Goal: Task Accomplishment & Management: Use online tool/utility

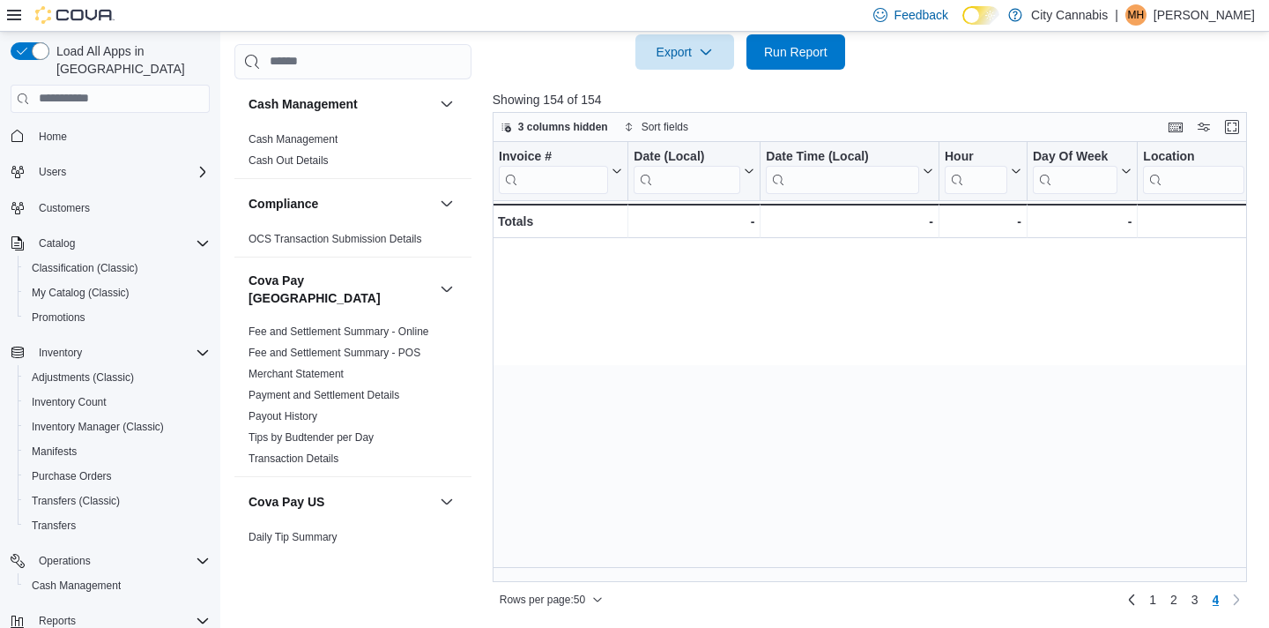
scroll to position [0, 2311]
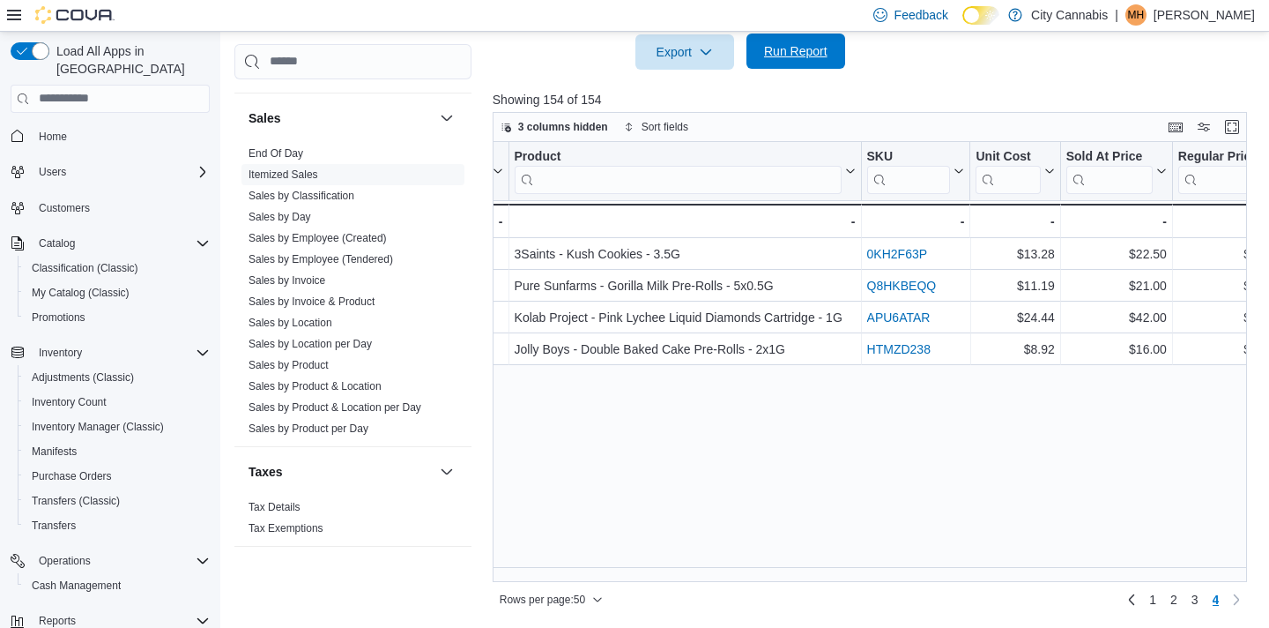
click at [805, 63] on span "Run Report" at bounding box center [796, 50] width 78 height 35
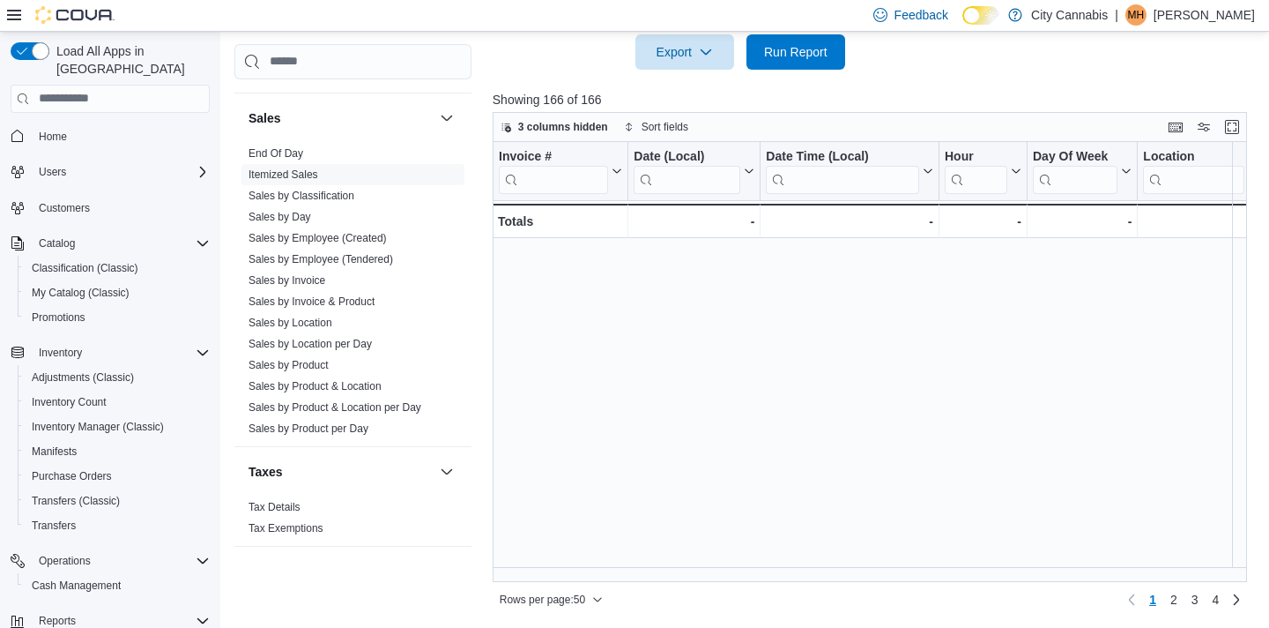
scroll to position [1256, 0]
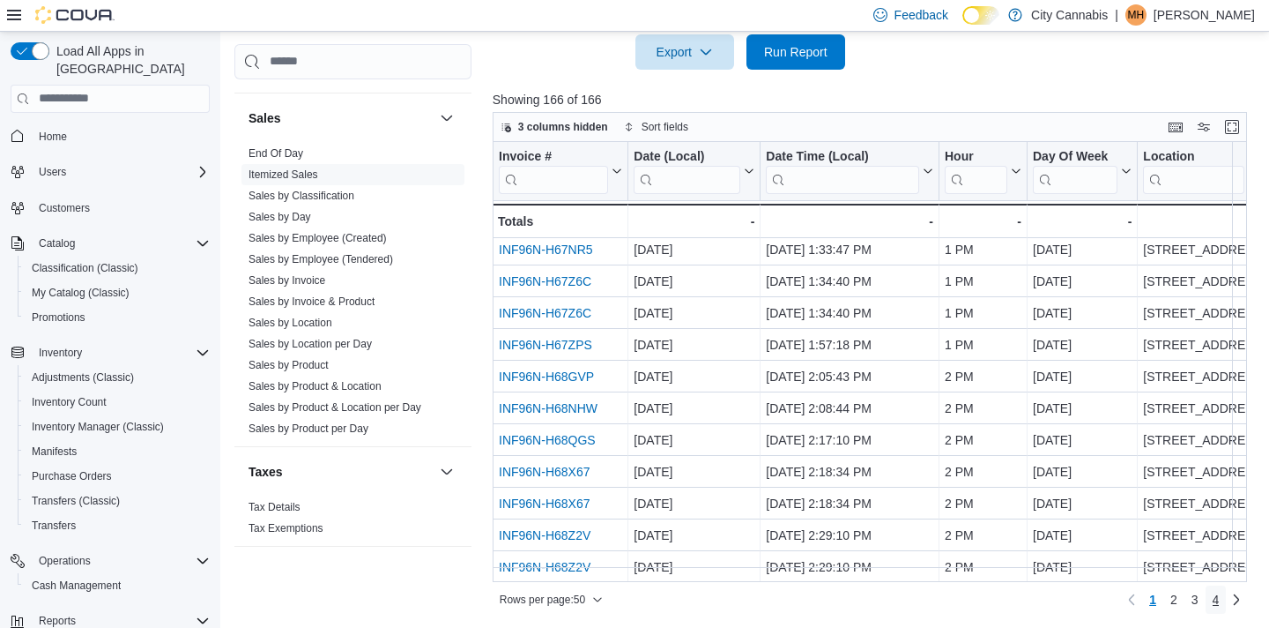
click at [1213, 587] on span "4" at bounding box center [1216, 599] width 7 height 28
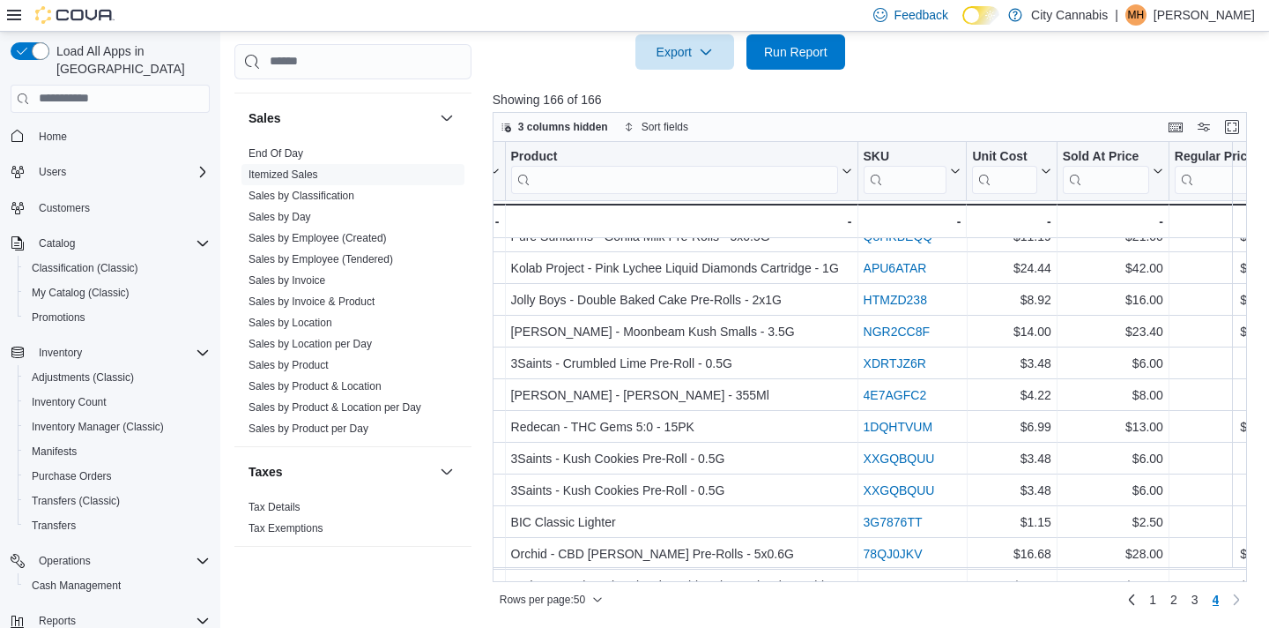
scroll to position [177, 2315]
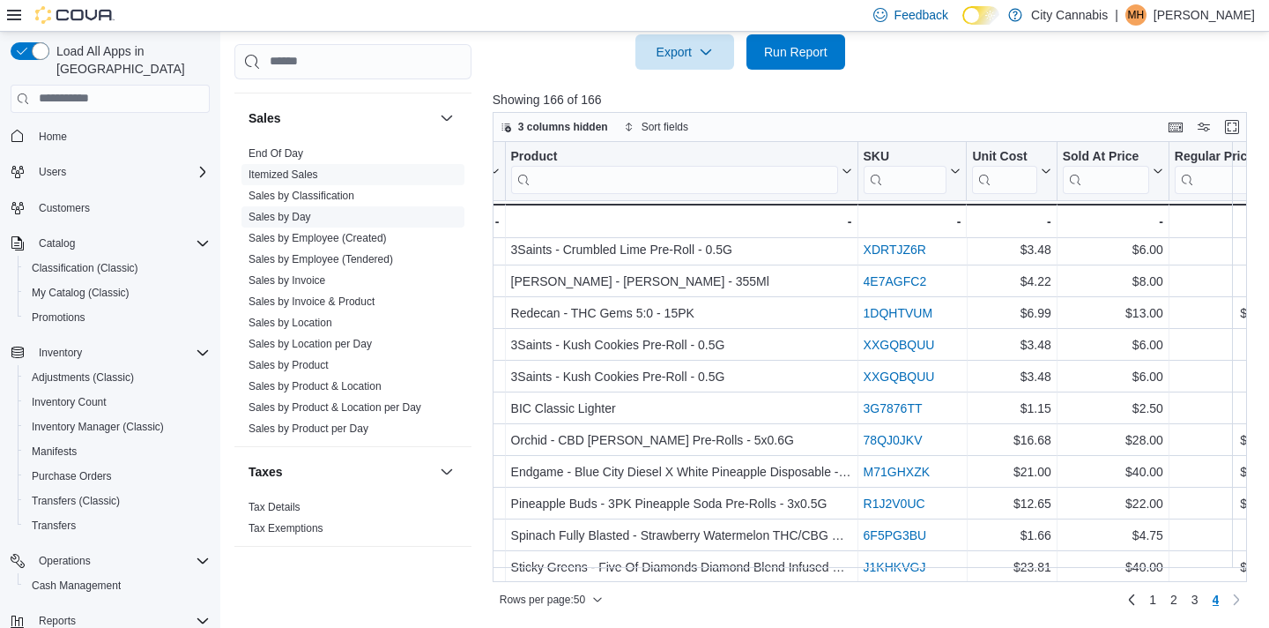
click at [300, 206] on span "Sales by Day" at bounding box center [353, 216] width 223 height 21
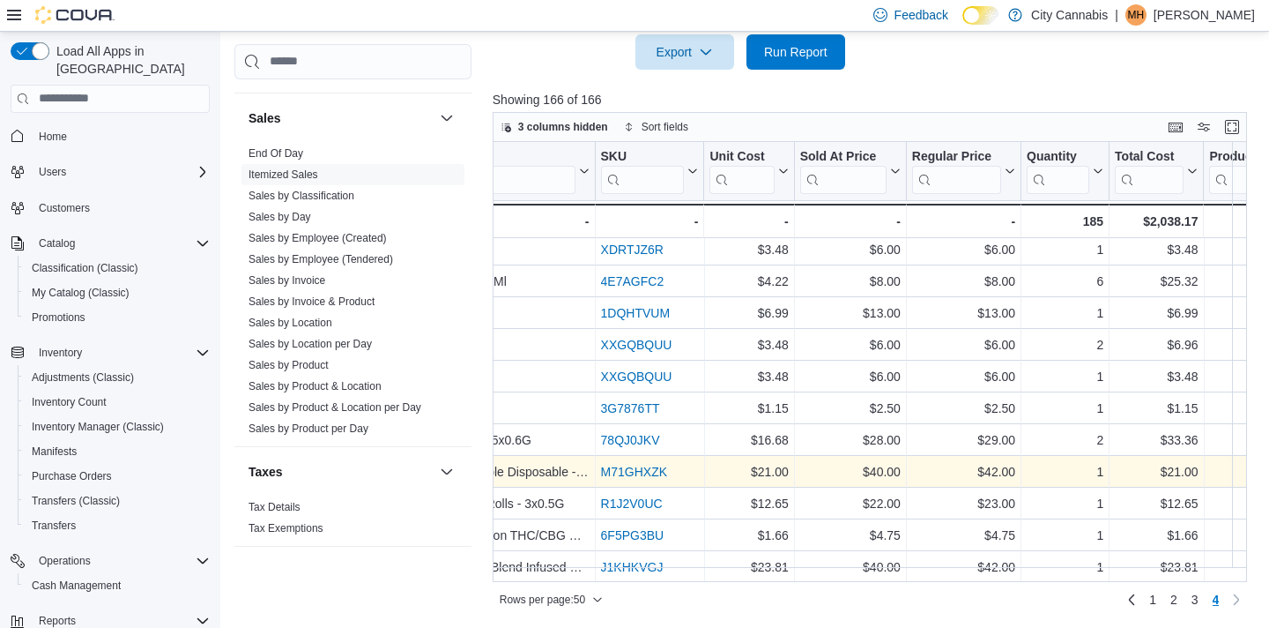
scroll to position [177, 2578]
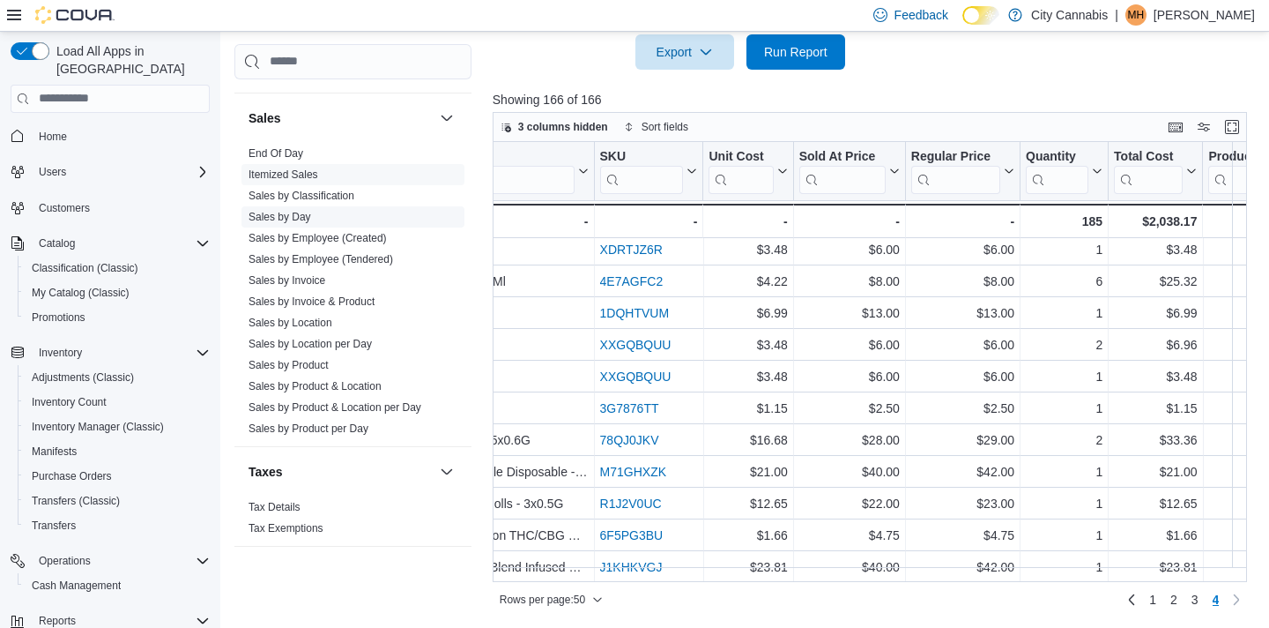
click at [298, 211] on link "Sales by Day" at bounding box center [280, 217] width 63 height 12
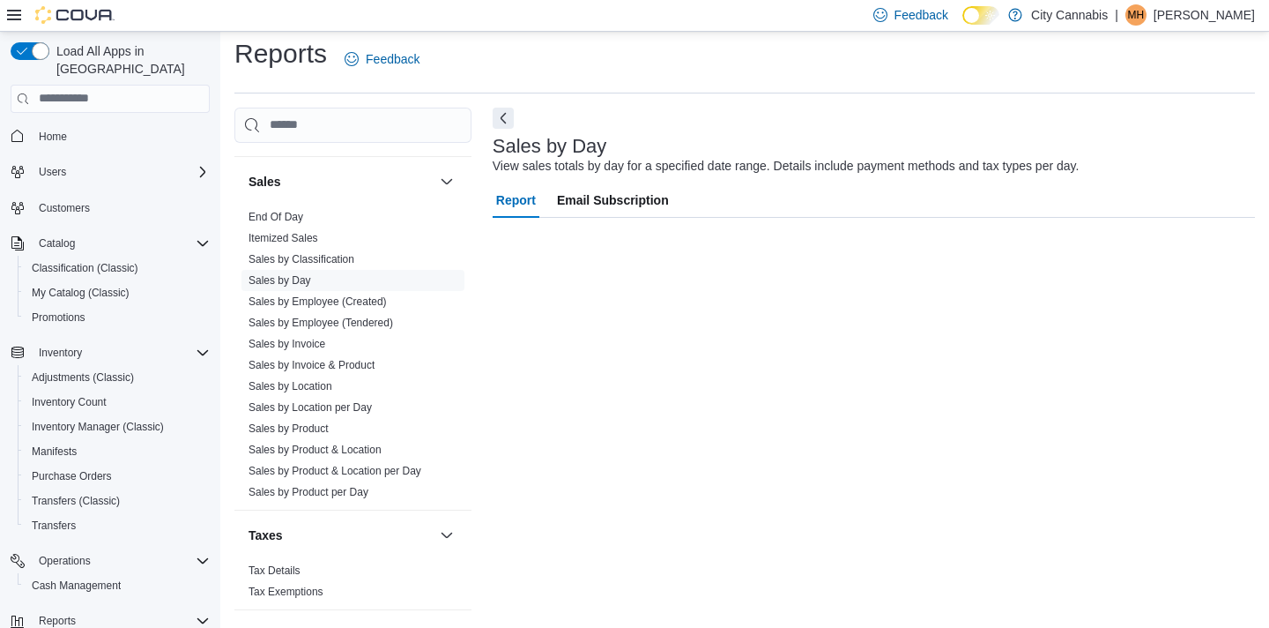
scroll to position [10, 0]
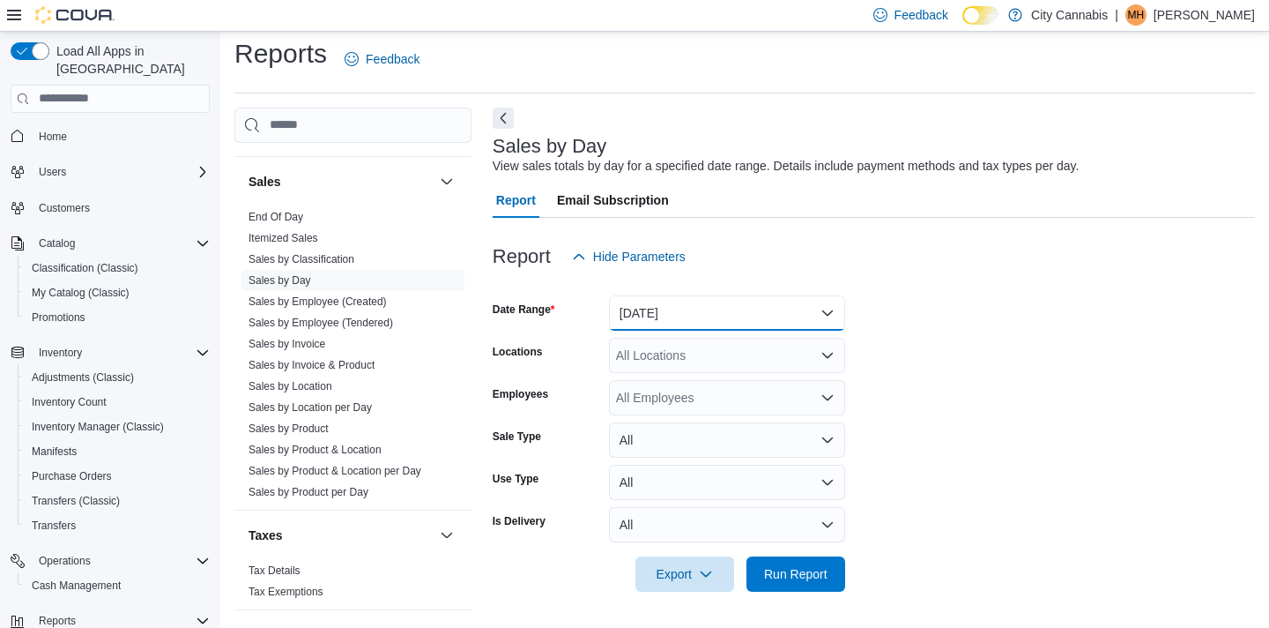
click at [673, 309] on button "[DATE]" at bounding box center [727, 312] width 236 height 35
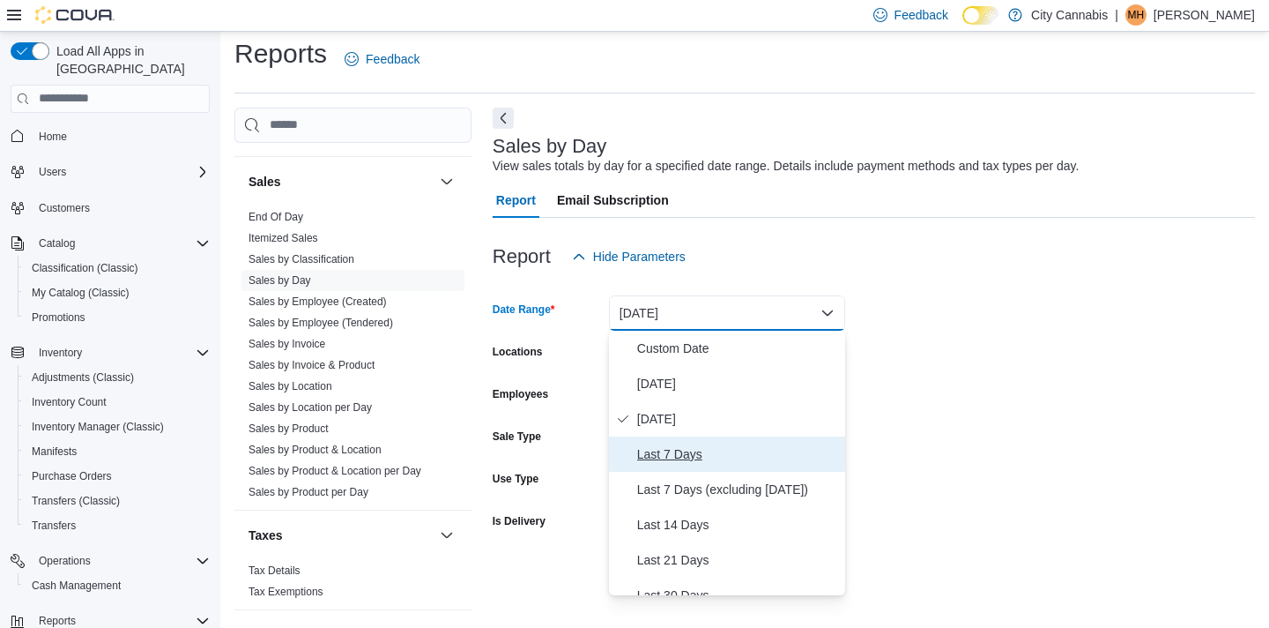
click at [690, 440] on button "Last 7 Days" at bounding box center [727, 453] width 236 height 35
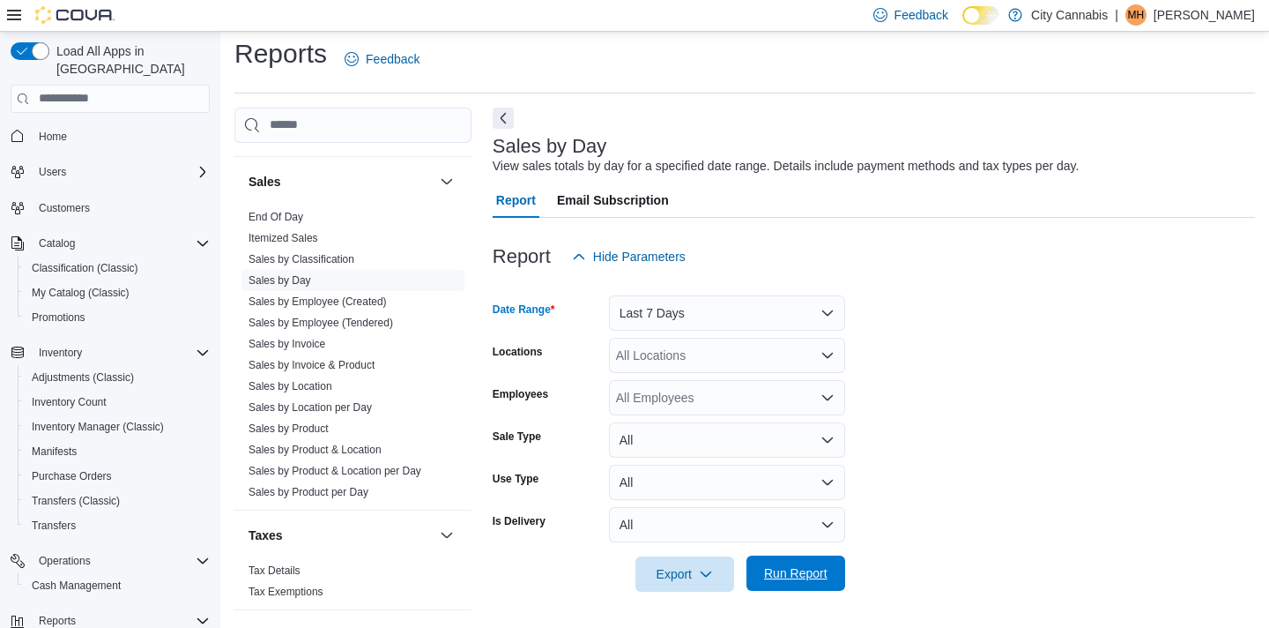
click at [828, 579] on span "Run Report" at bounding box center [795, 573] width 63 height 18
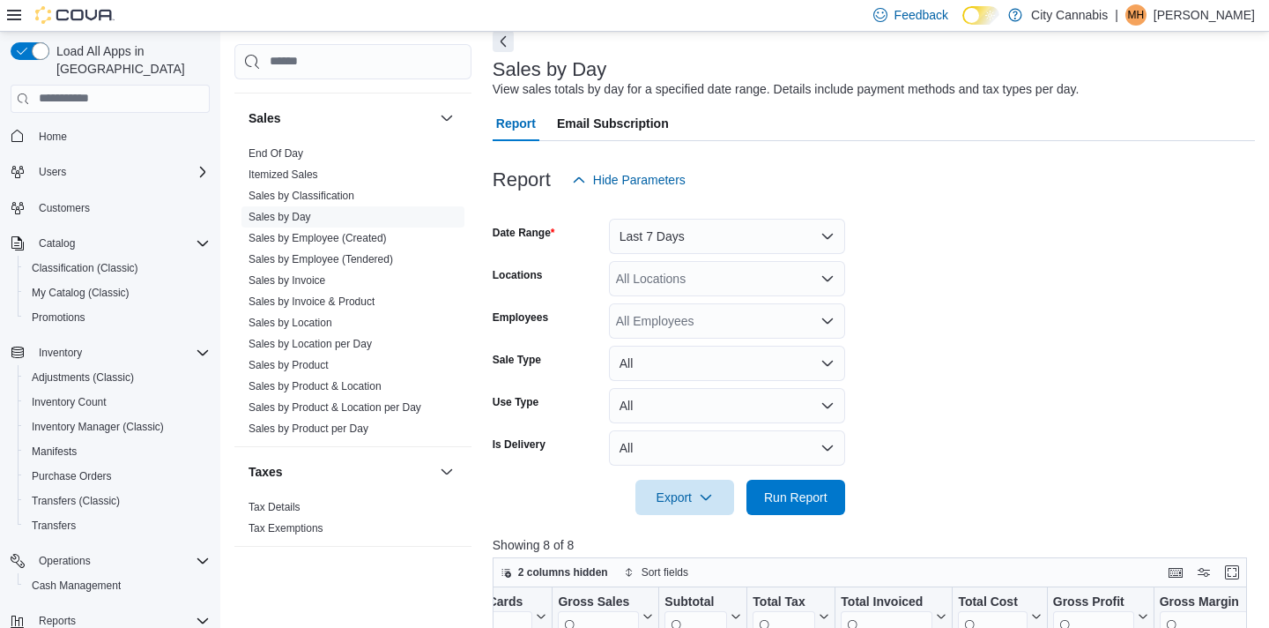
scroll to position [67, 0]
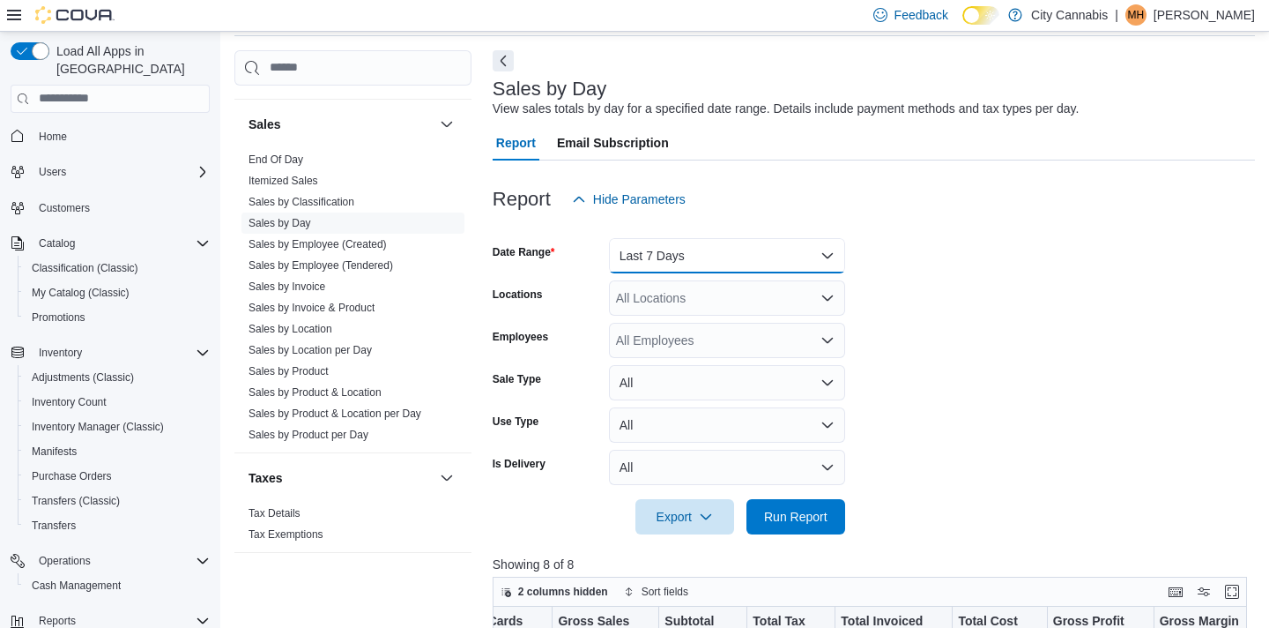
click at [680, 248] on button "Last 7 Days" at bounding box center [727, 255] width 236 height 35
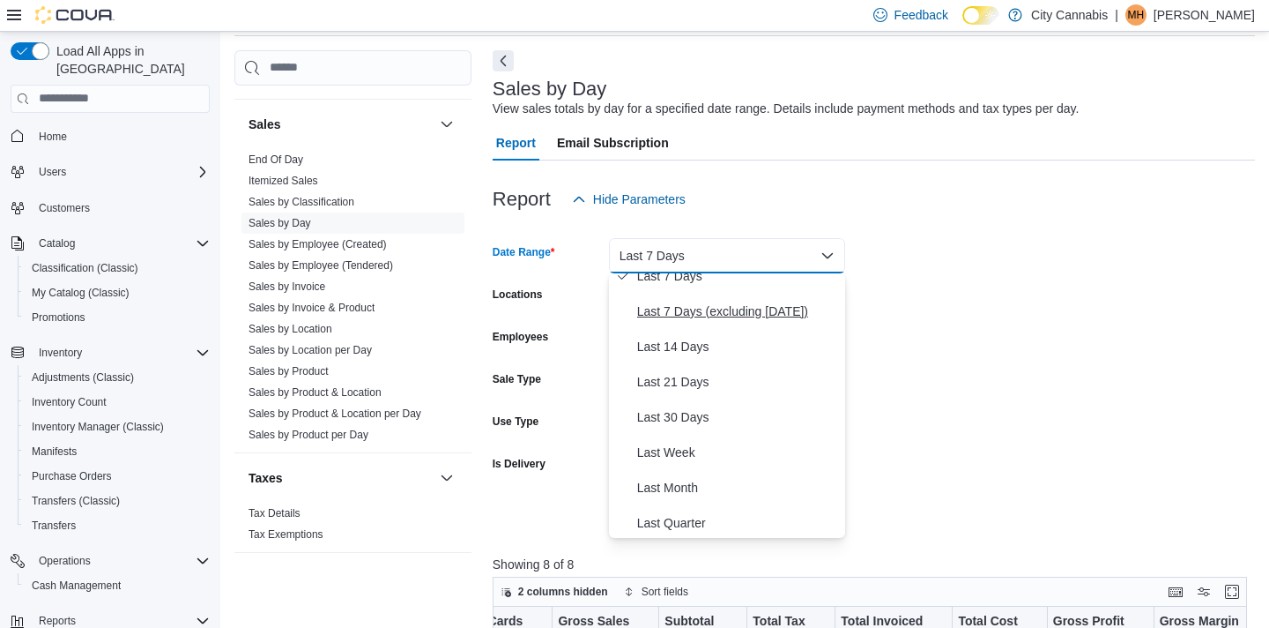
scroll to position [264, 0]
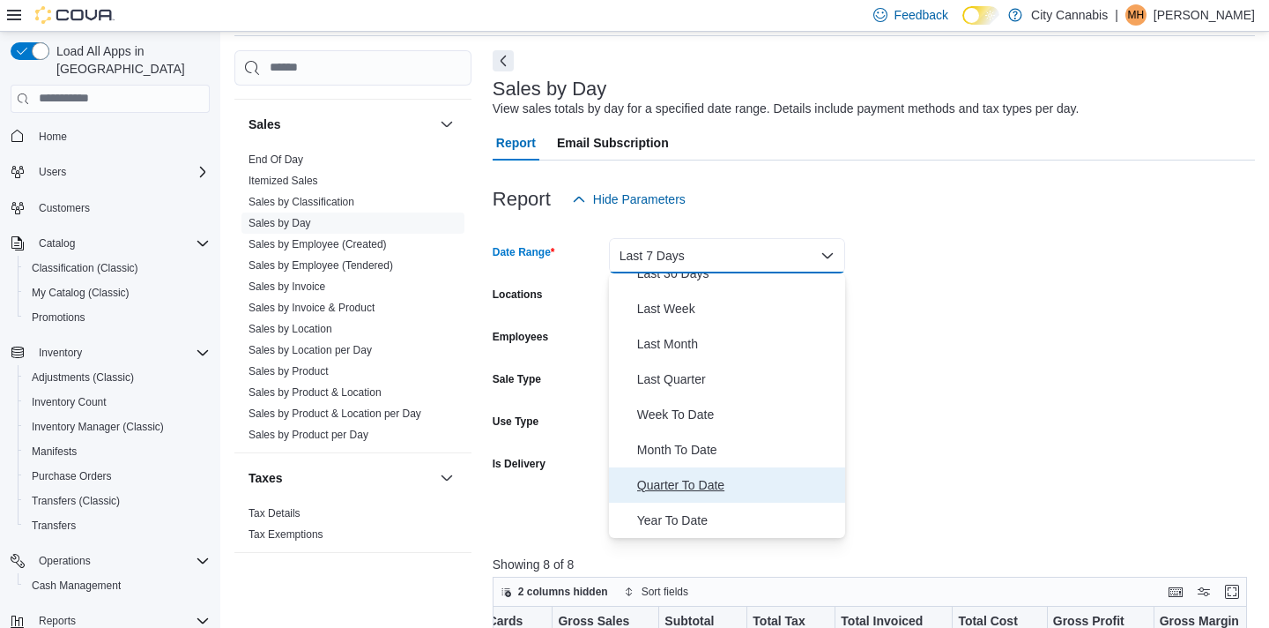
click at [710, 469] on button "Quarter To Date" at bounding box center [727, 484] width 236 height 35
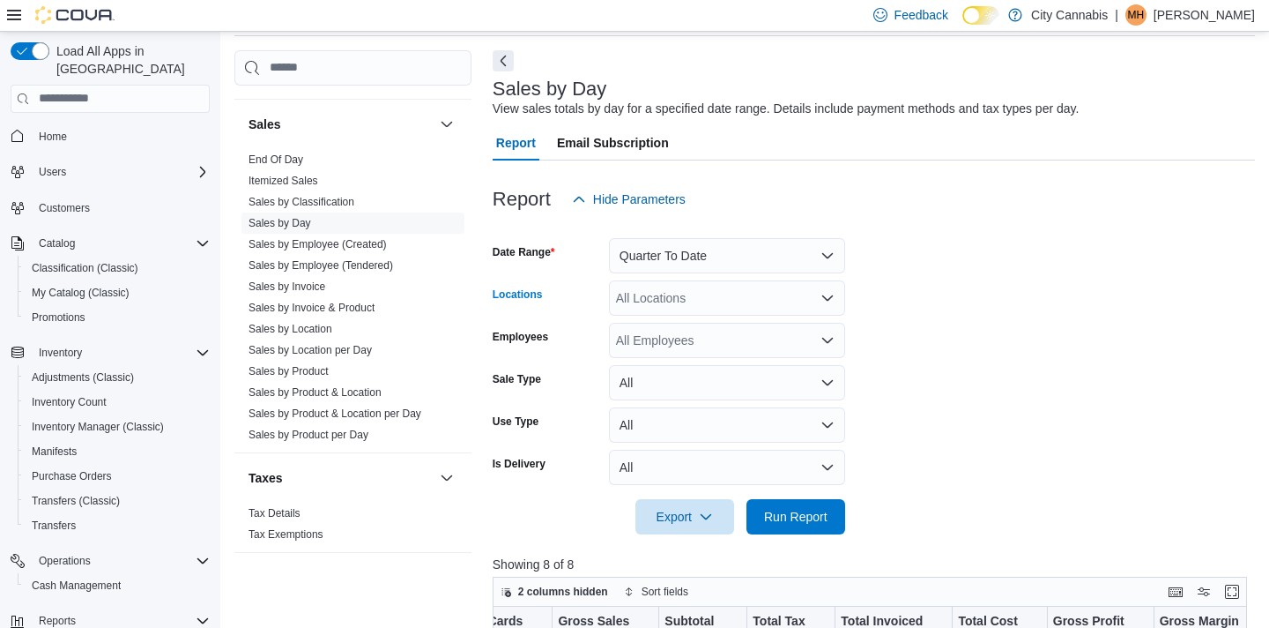
click at [741, 281] on div "All Locations" at bounding box center [727, 297] width 236 height 35
click at [703, 277] on form "Date Range Quarter To Date Locations All Locations Combo box. Selected. Combo b…" at bounding box center [874, 375] width 763 height 317
click at [703, 257] on button "Quarter To Date" at bounding box center [727, 255] width 236 height 35
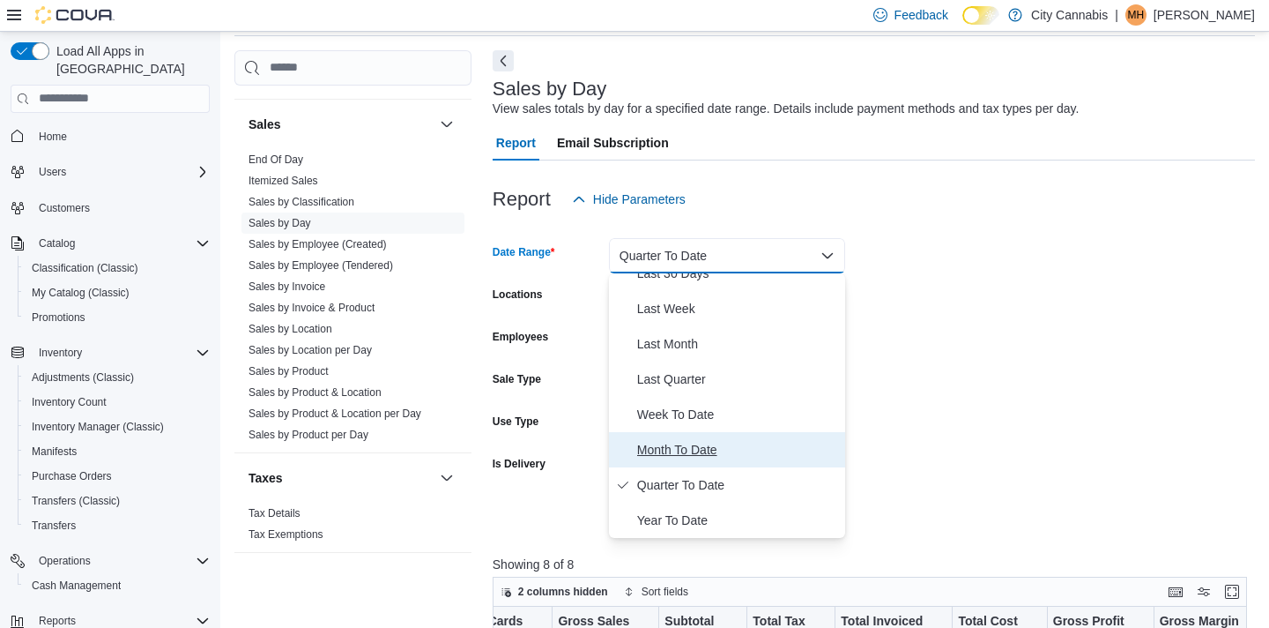
click at [706, 447] on span "Month To Date" at bounding box center [737, 449] width 201 height 21
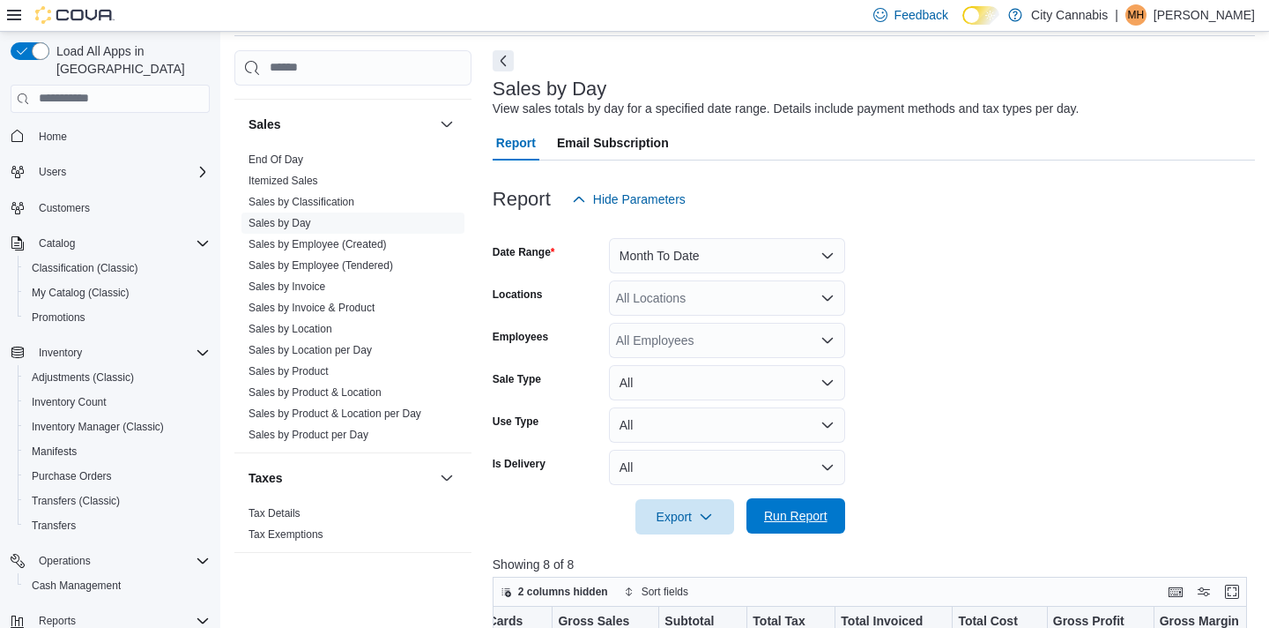
click at [817, 523] on span "Run Report" at bounding box center [795, 516] width 63 height 18
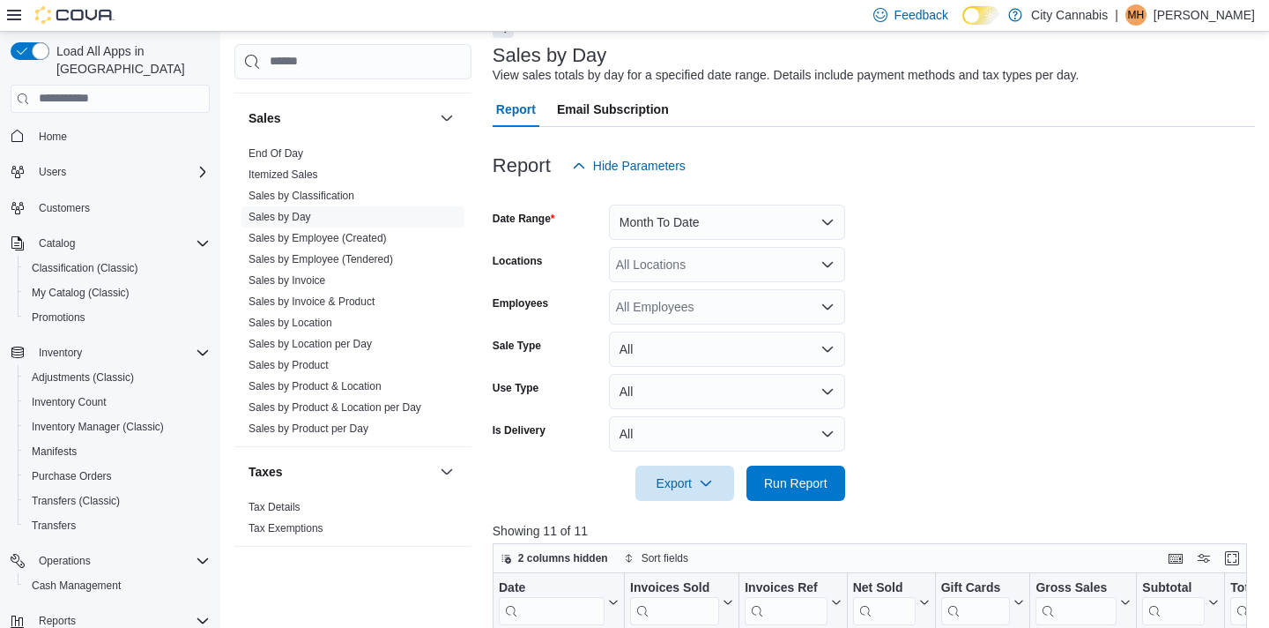
scroll to position [97, 0]
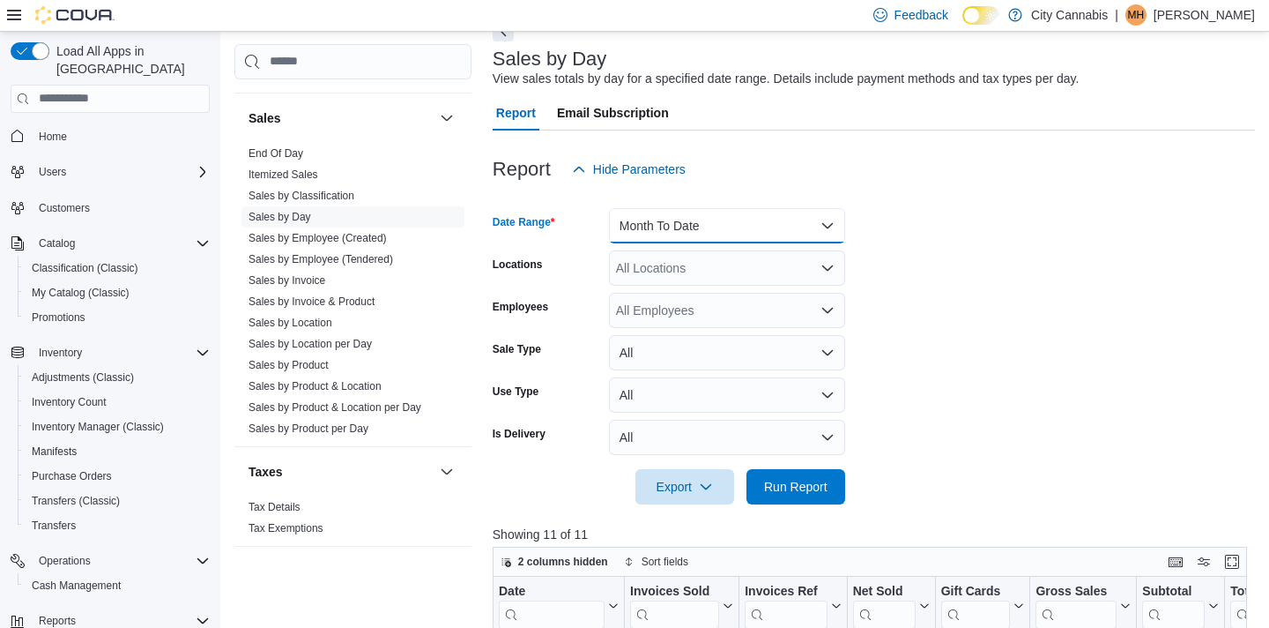
click at [677, 210] on button "Month To Date" at bounding box center [727, 225] width 236 height 35
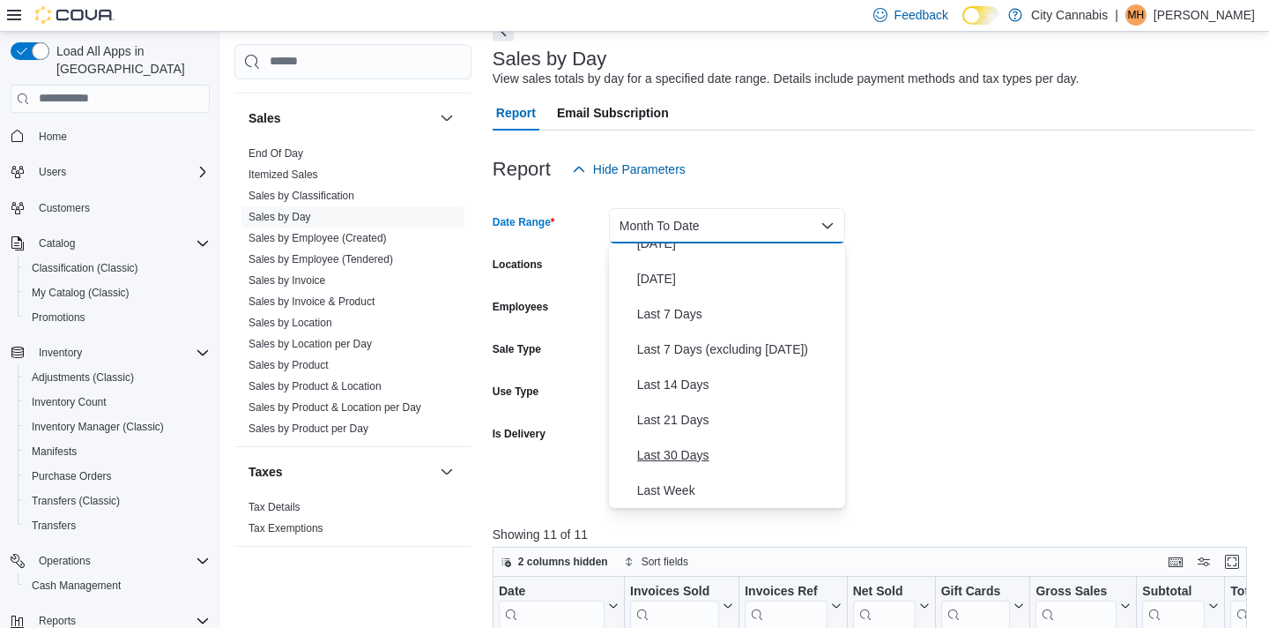
scroll to position [0, 0]
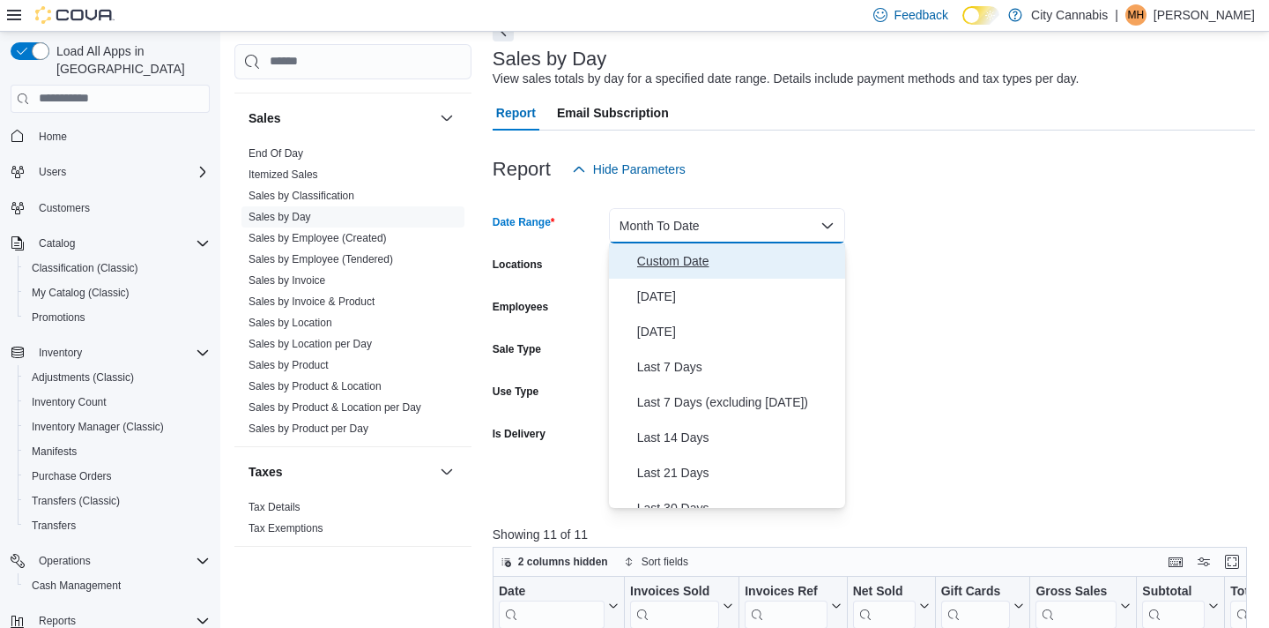
click at [662, 259] on span "Custom Date" at bounding box center [737, 260] width 201 height 21
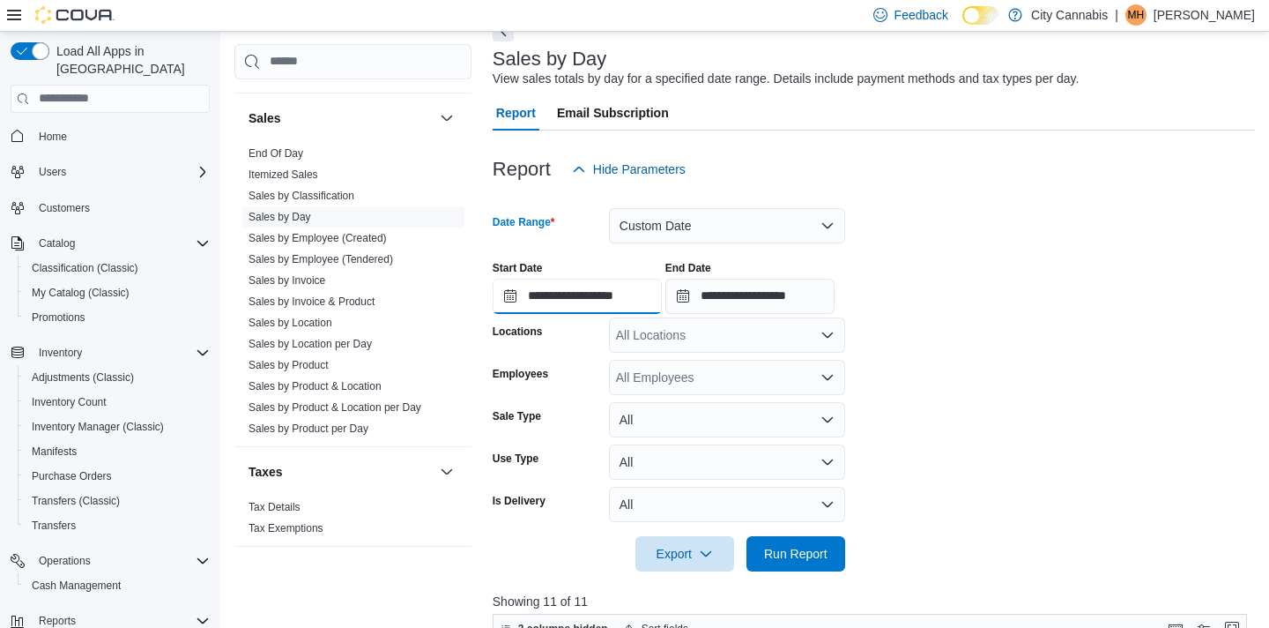
click at [599, 295] on input "**********" at bounding box center [577, 296] width 169 height 35
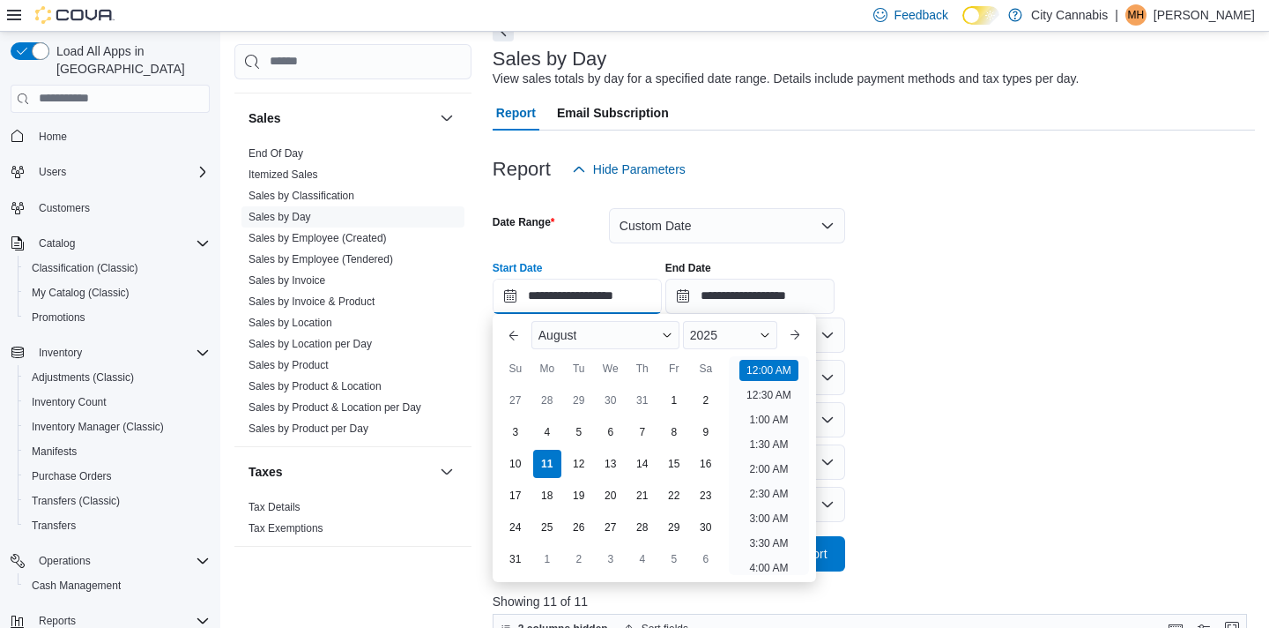
scroll to position [55, 0]
click at [494, 342] on div "Previous Month Next month [DATE] [DATE] Su Mo Tu We Th Fr Sa 27 28 29 30 31 1 2…" at bounding box center [655, 448] width 324 height 268
click at [711, 330] on span "2025" at bounding box center [703, 335] width 27 height 14
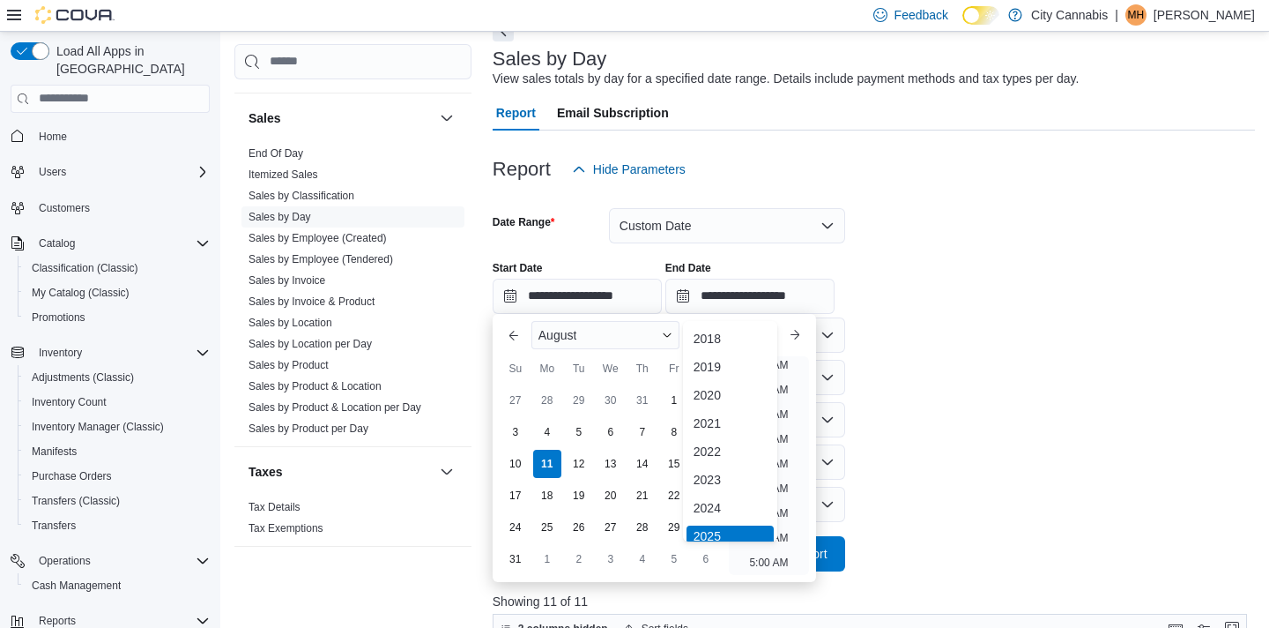
scroll to position [5, 0]
click at [760, 501] on div "2024" at bounding box center [730, 502] width 87 height 21
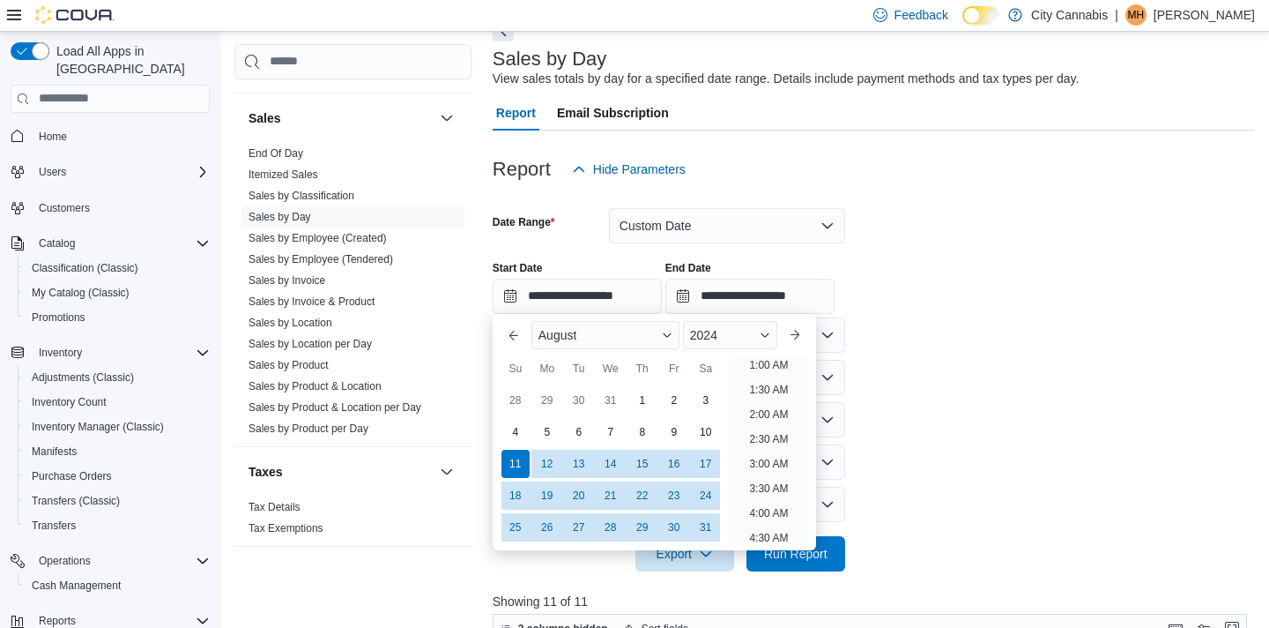
scroll to position [4, 0]
click at [508, 332] on button "Previous Month" at bounding box center [514, 335] width 28 height 28
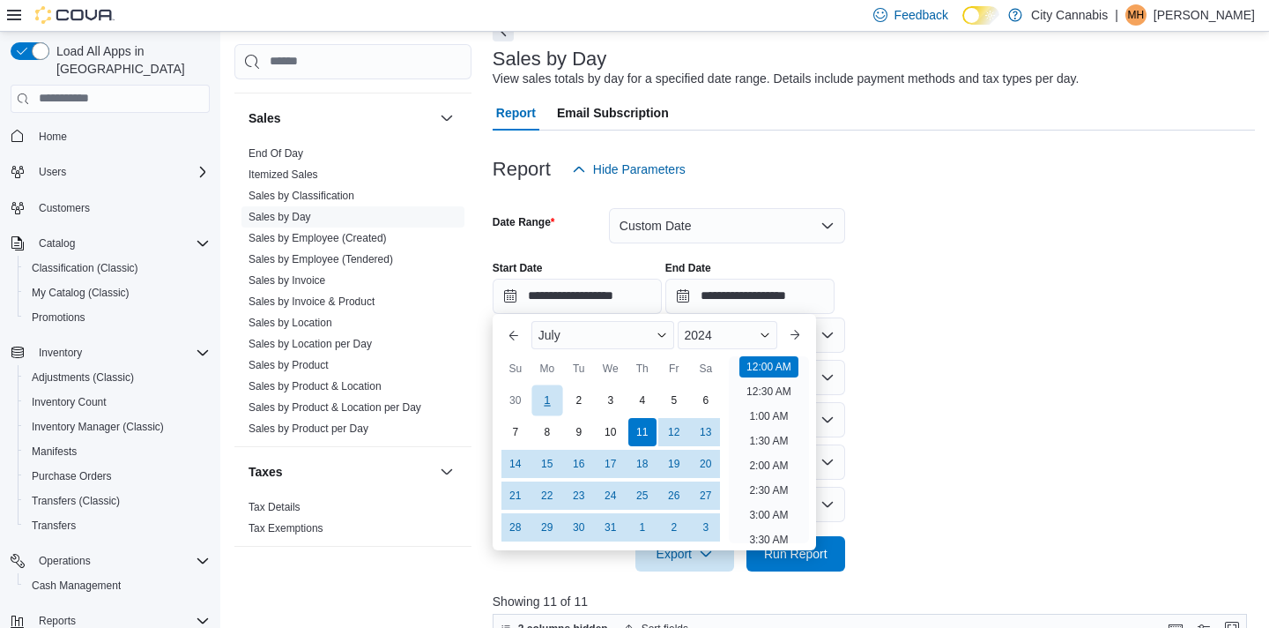
click at [552, 398] on div "1" at bounding box center [547, 399] width 31 height 31
type input "**********"
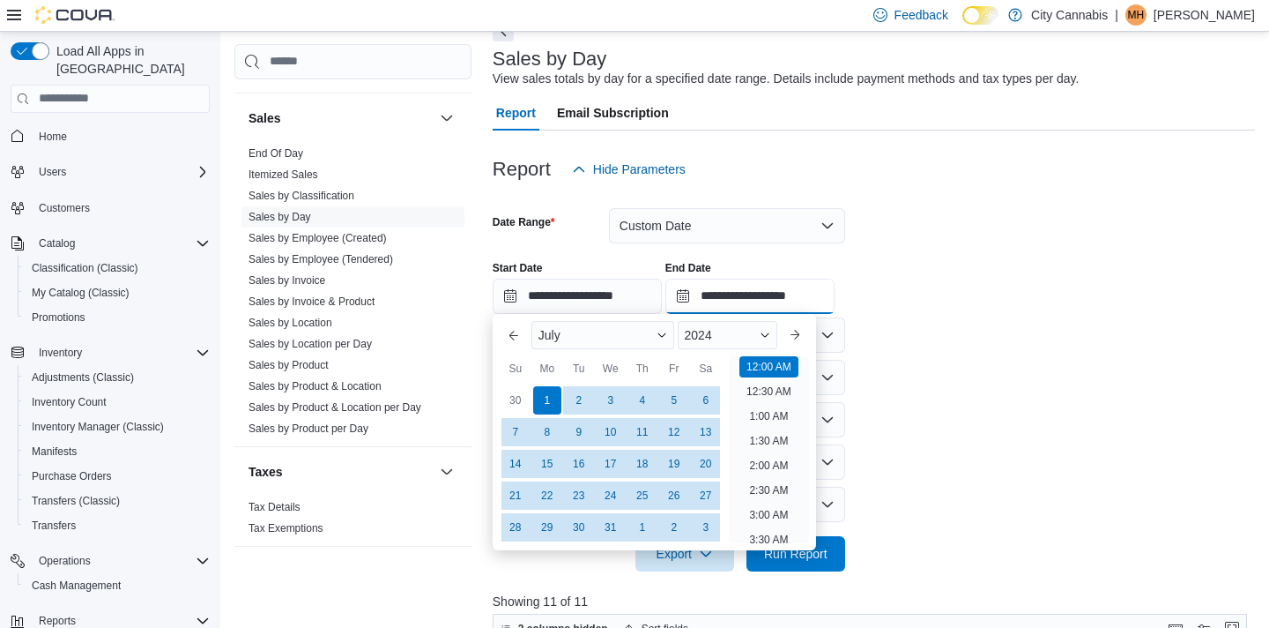
click at [729, 286] on input "**********" at bounding box center [750, 296] width 169 height 35
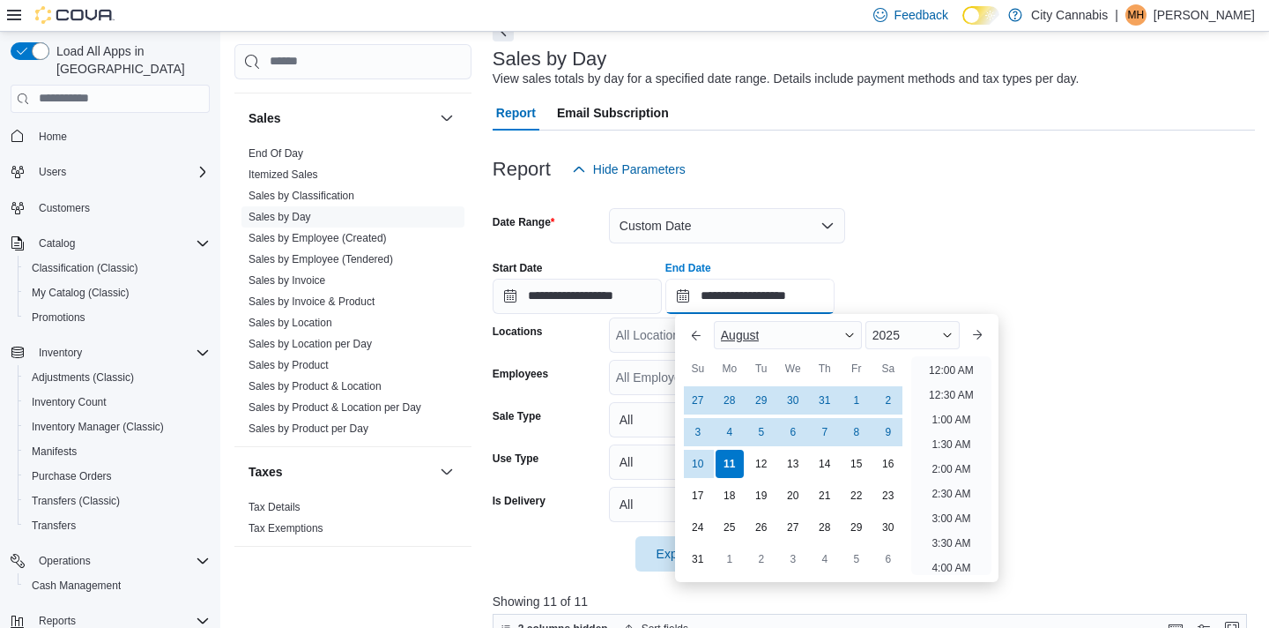
scroll to position [970, 0]
click at [900, 338] on span "2025" at bounding box center [886, 335] width 27 height 14
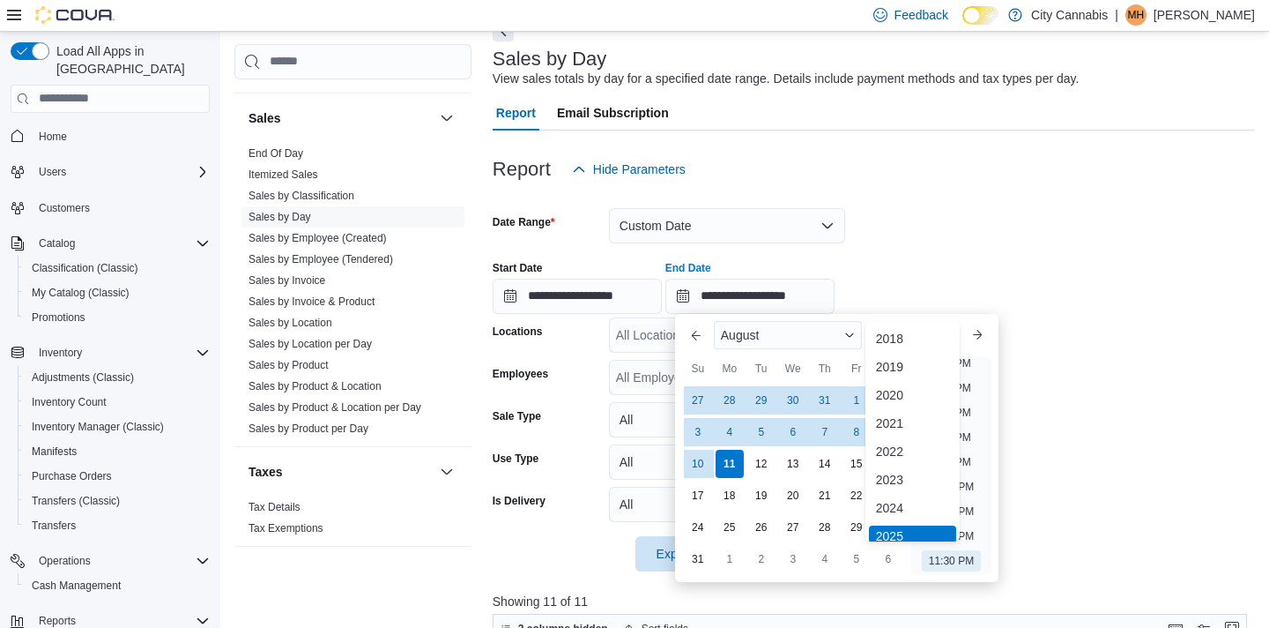
scroll to position [5, 0]
click at [909, 497] on div "2024" at bounding box center [912, 502] width 87 height 21
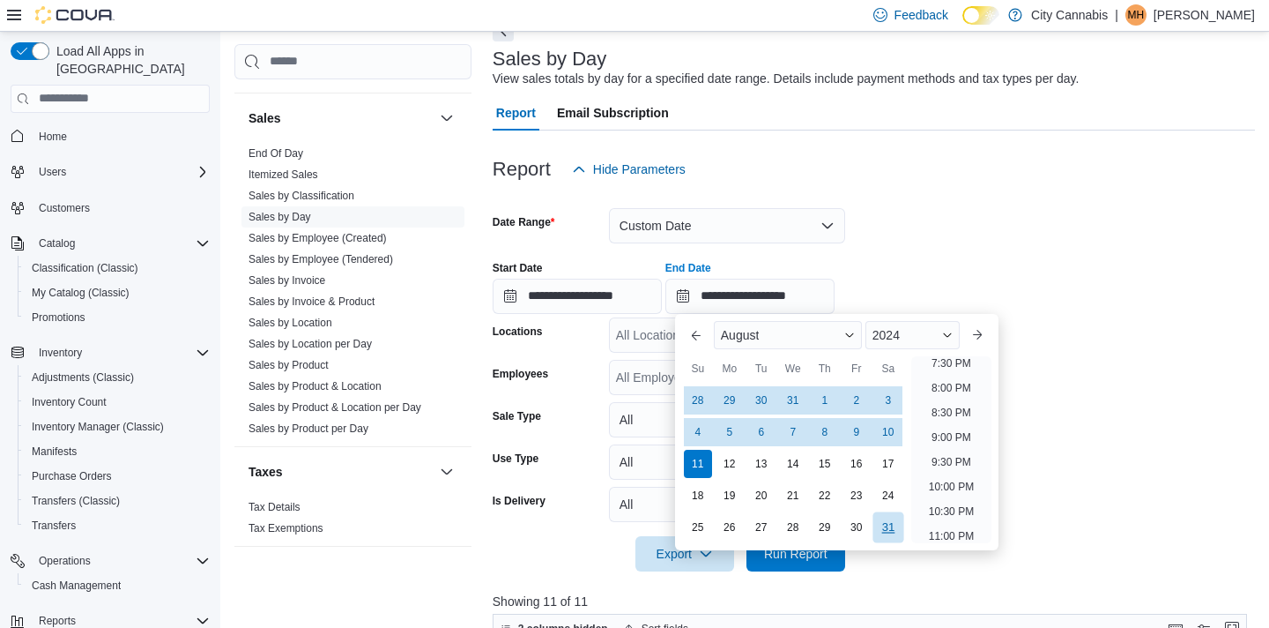
click at [889, 537] on div "31" at bounding box center [888, 526] width 31 height 31
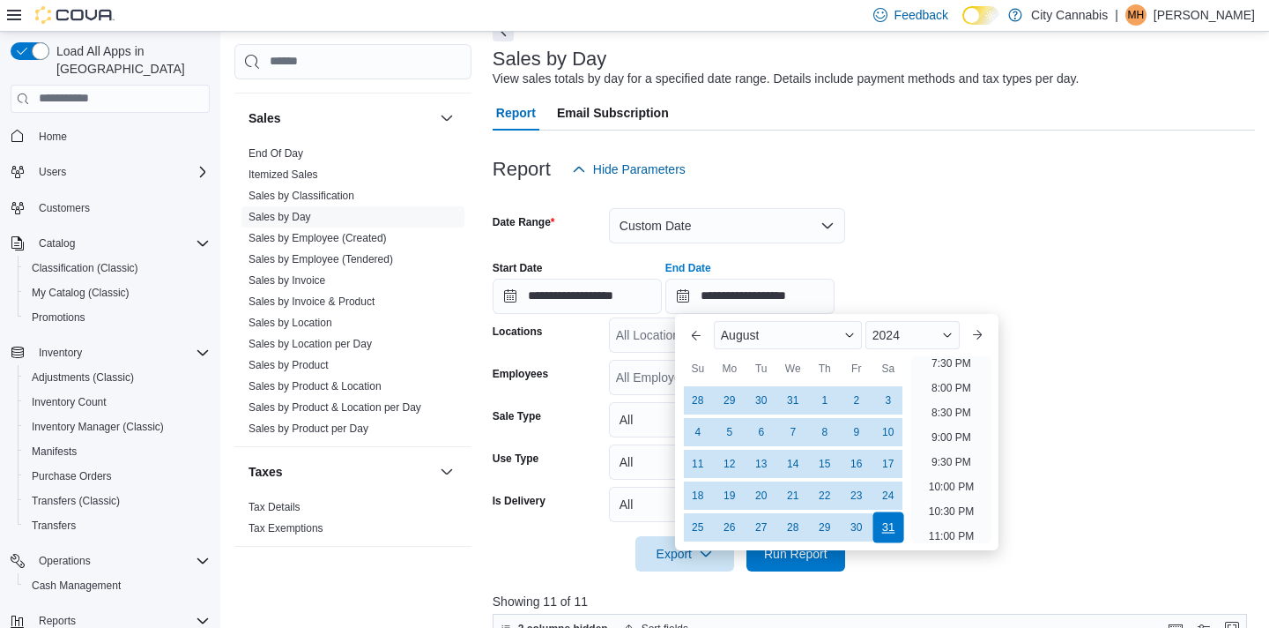
type input "**********"
click at [1062, 505] on form "**********" at bounding box center [874, 379] width 763 height 384
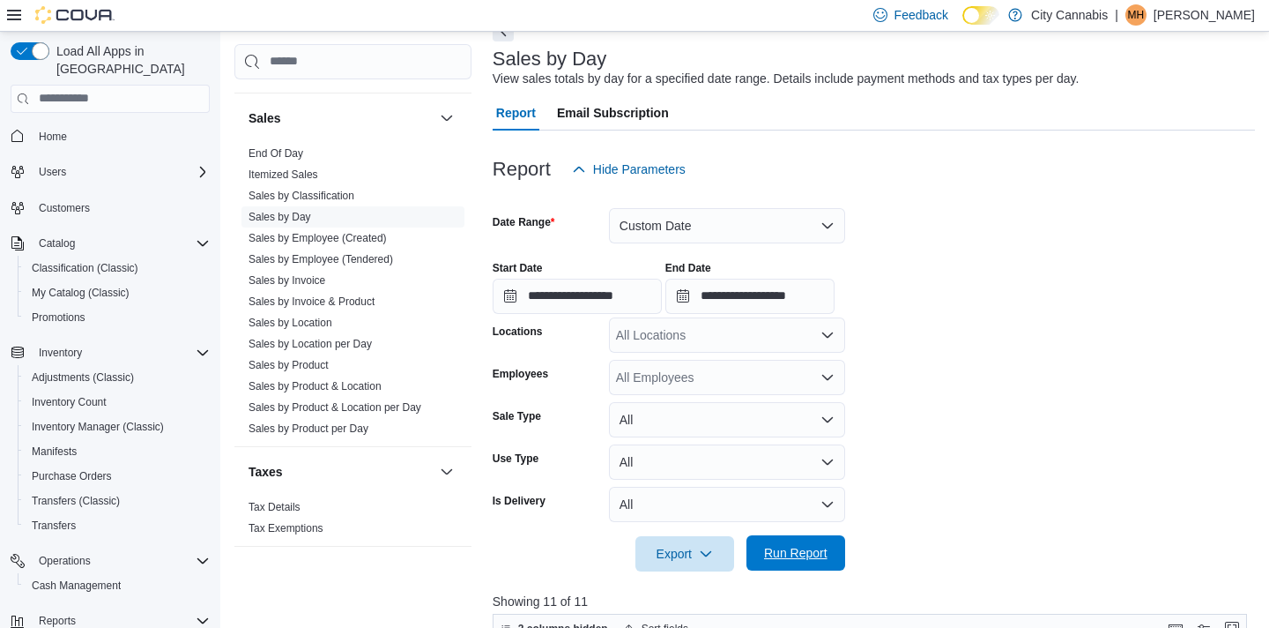
click at [805, 562] on span "Run Report" at bounding box center [796, 552] width 78 height 35
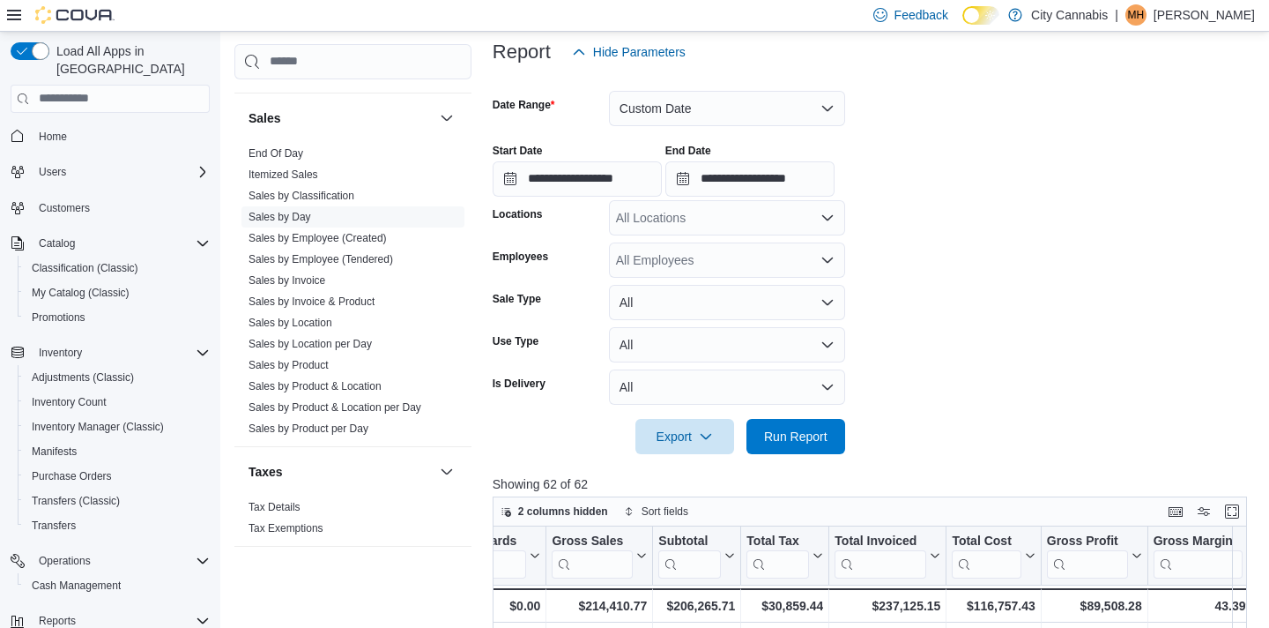
scroll to position [212, 0]
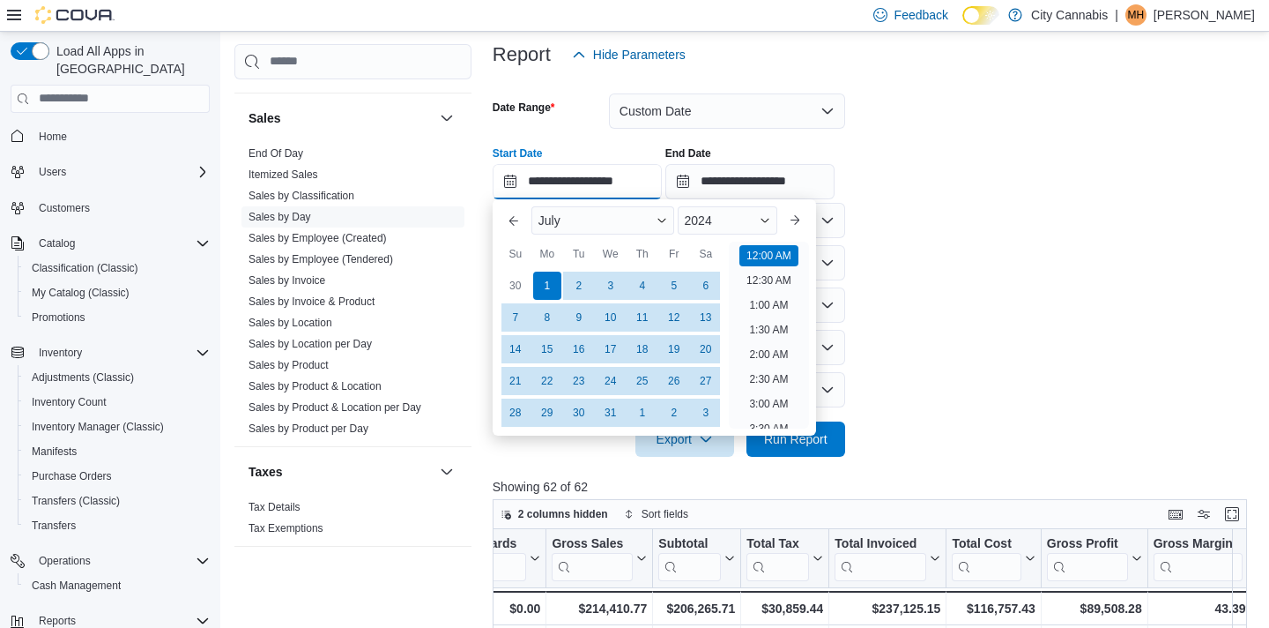
click at [652, 178] on input "**********" at bounding box center [577, 181] width 169 height 35
click at [809, 223] on button "Next month" at bounding box center [795, 220] width 28 height 28
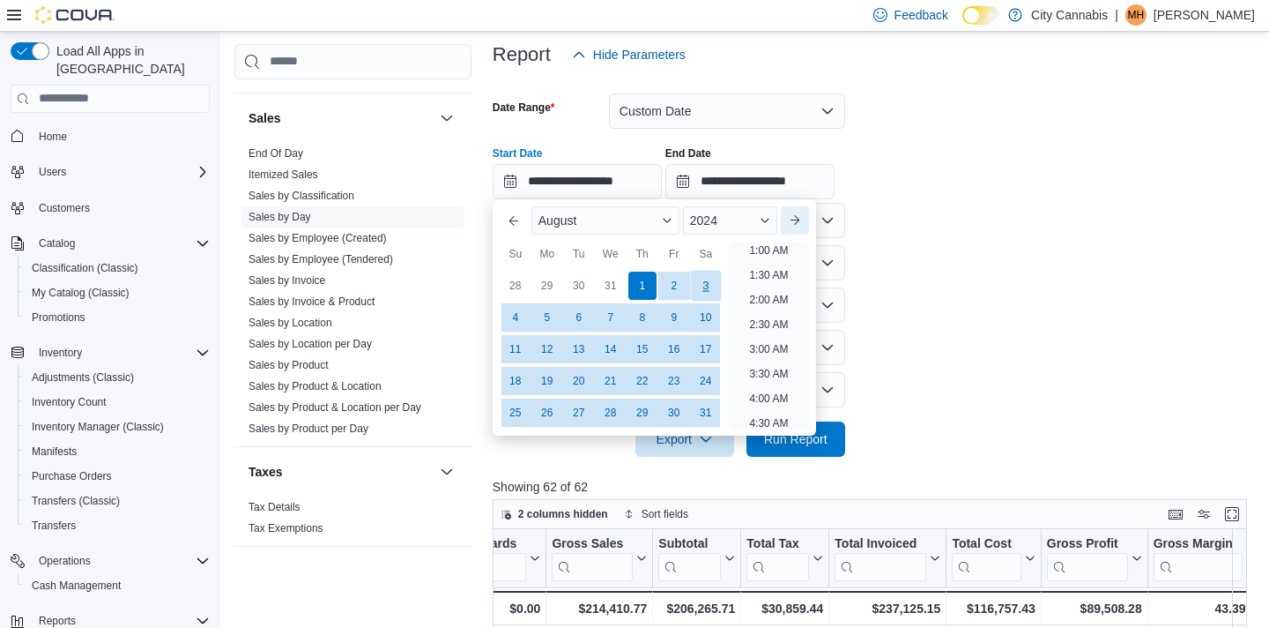
scroll to position [4, 0]
click at [636, 284] on div "1" at bounding box center [642, 285] width 31 height 31
click at [959, 301] on form "**********" at bounding box center [874, 264] width 763 height 384
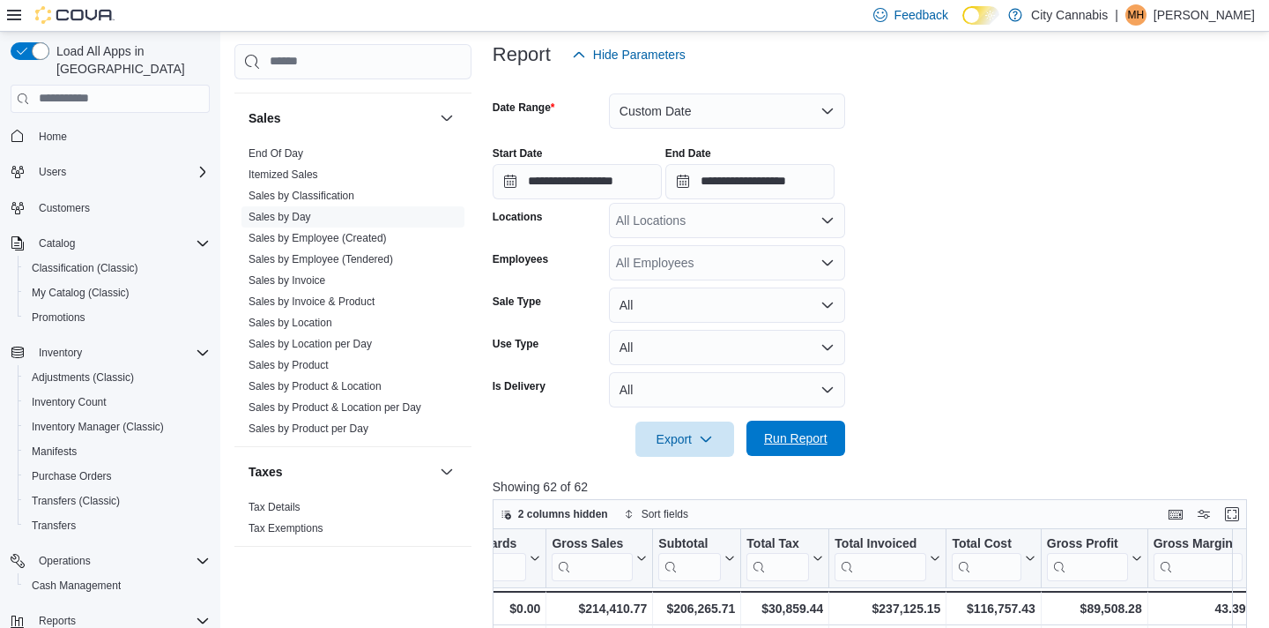
click at [805, 437] on span "Run Report" at bounding box center [795, 438] width 63 height 18
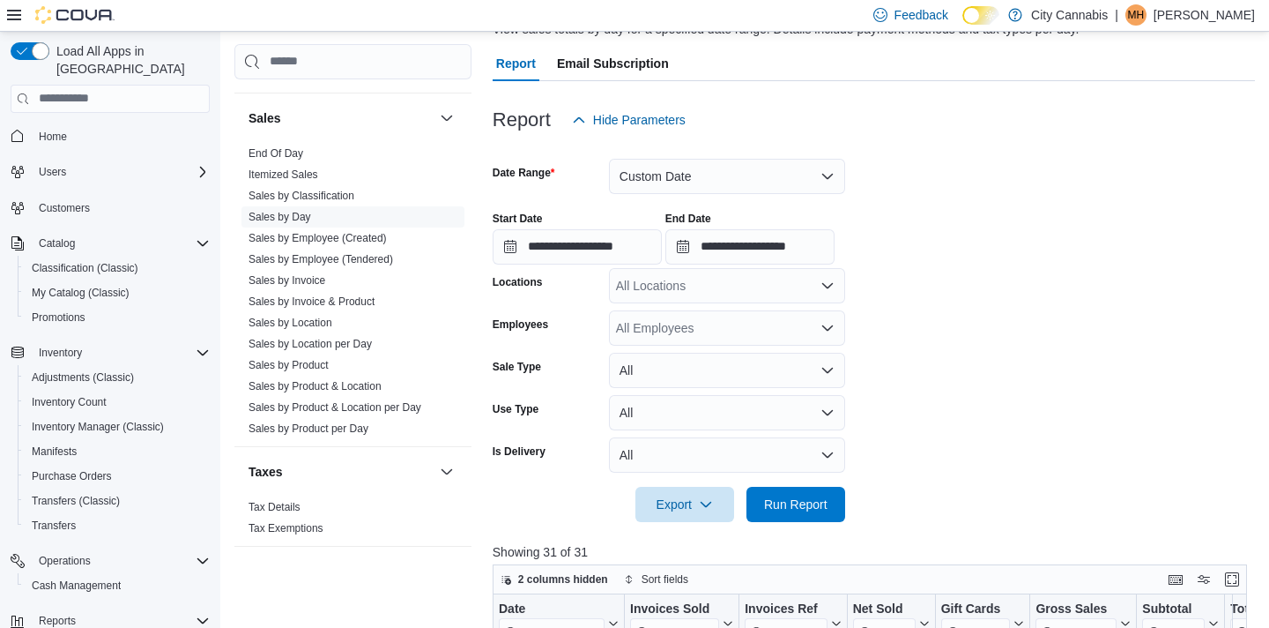
scroll to position [109, 0]
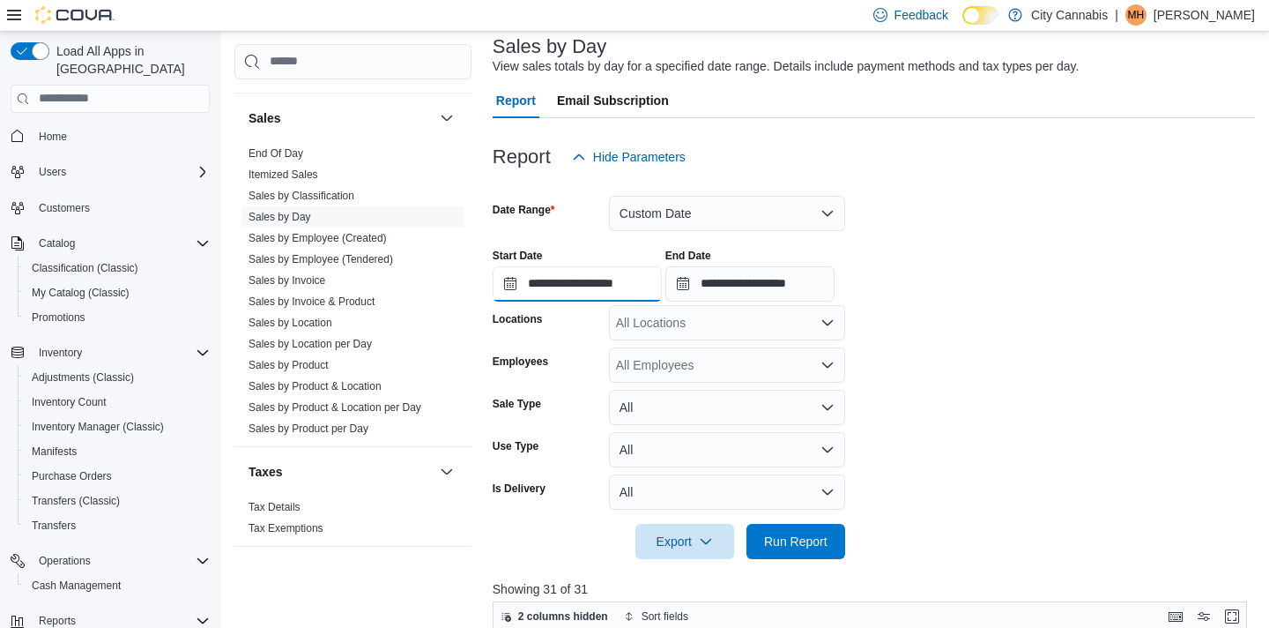
click at [603, 277] on input "**********" at bounding box center [577, 283] width 169 height 35
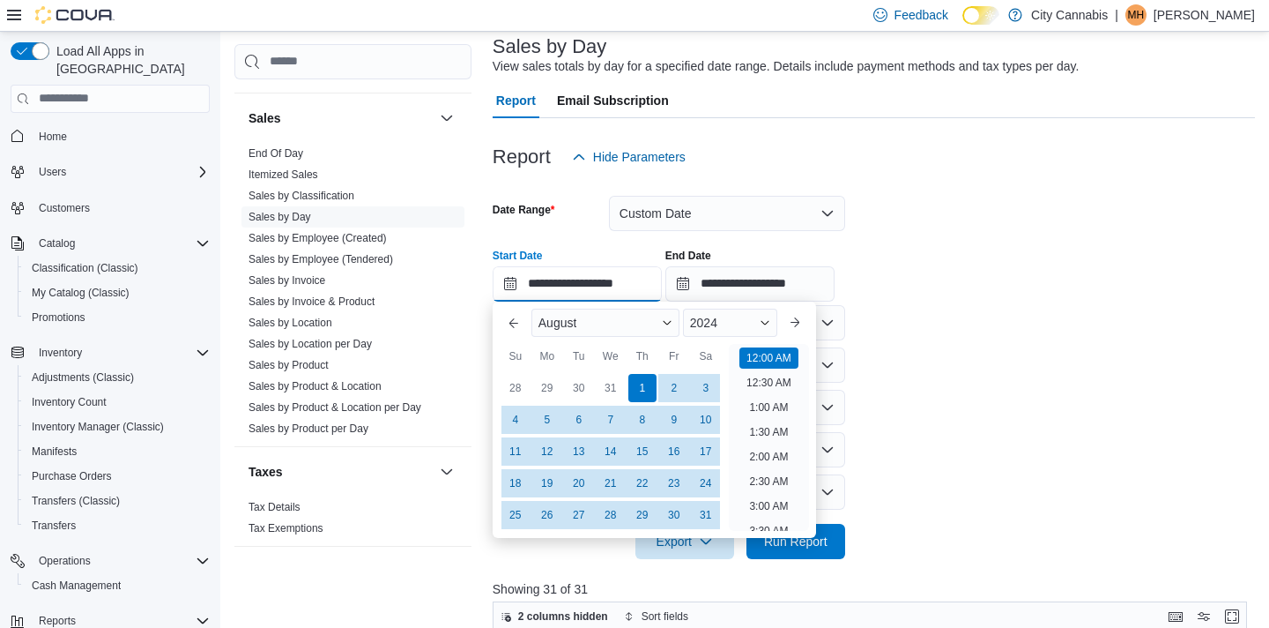
scroll to position [55, 0]
click at [808, 325] on button "Next month" at bounding box center [795, 323] width 28 height 28
type input "**********"
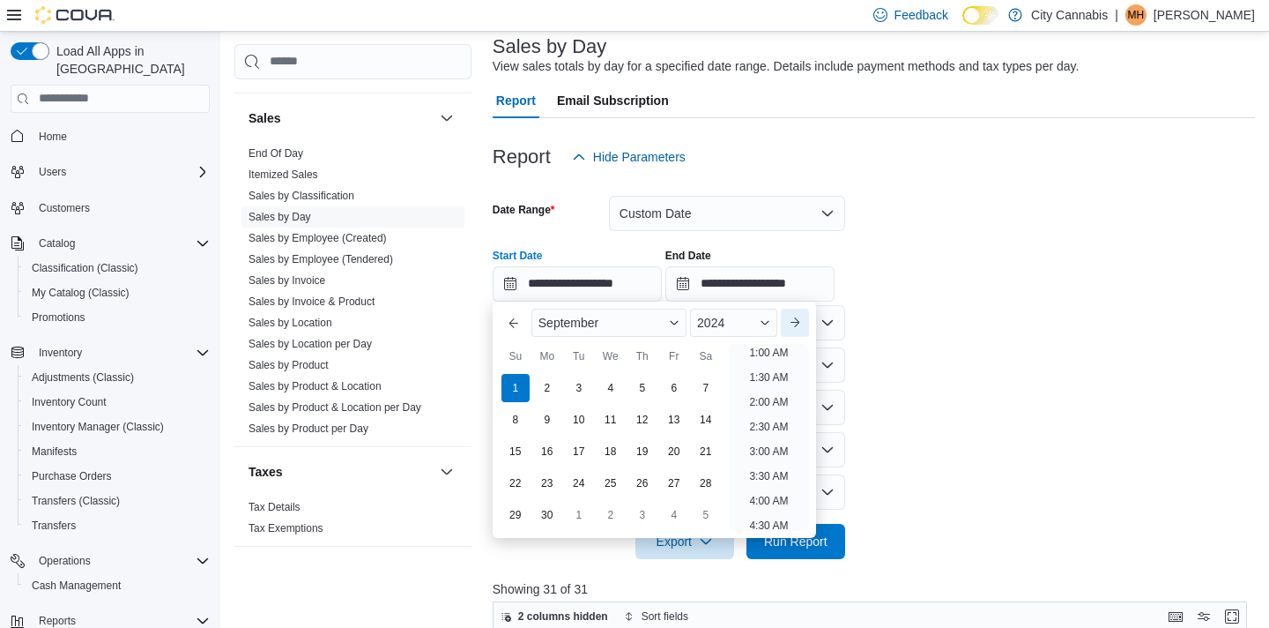
scroll to position [4, 0]
click at [508, 388] on div "1" at bounding box center [515, 387] width 31 height 31
click at [717, 292] on input "**********" at bounding box center [750, 283] width 169 height 35
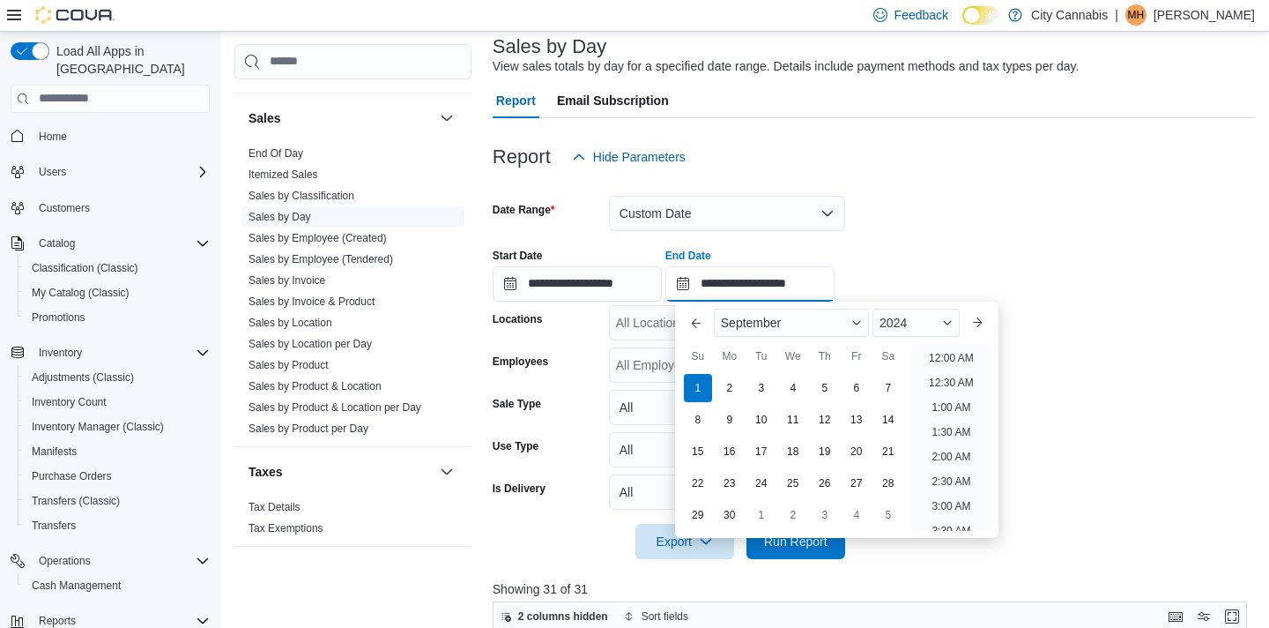
scroll to position [1001, 0]
click at [733, 507] on div "30" at bounding box center [729, 514] width 31 height 31
type input "**********"
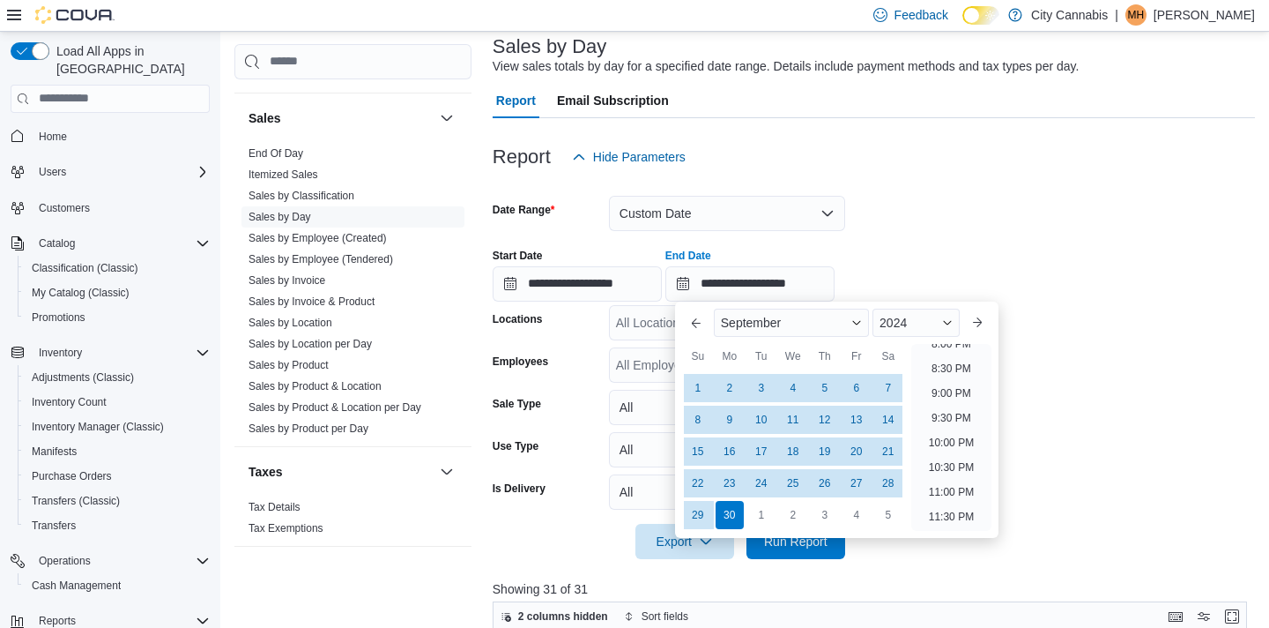
click at [791, 559] on div at bounding box center [874, 569] width 763 height 21
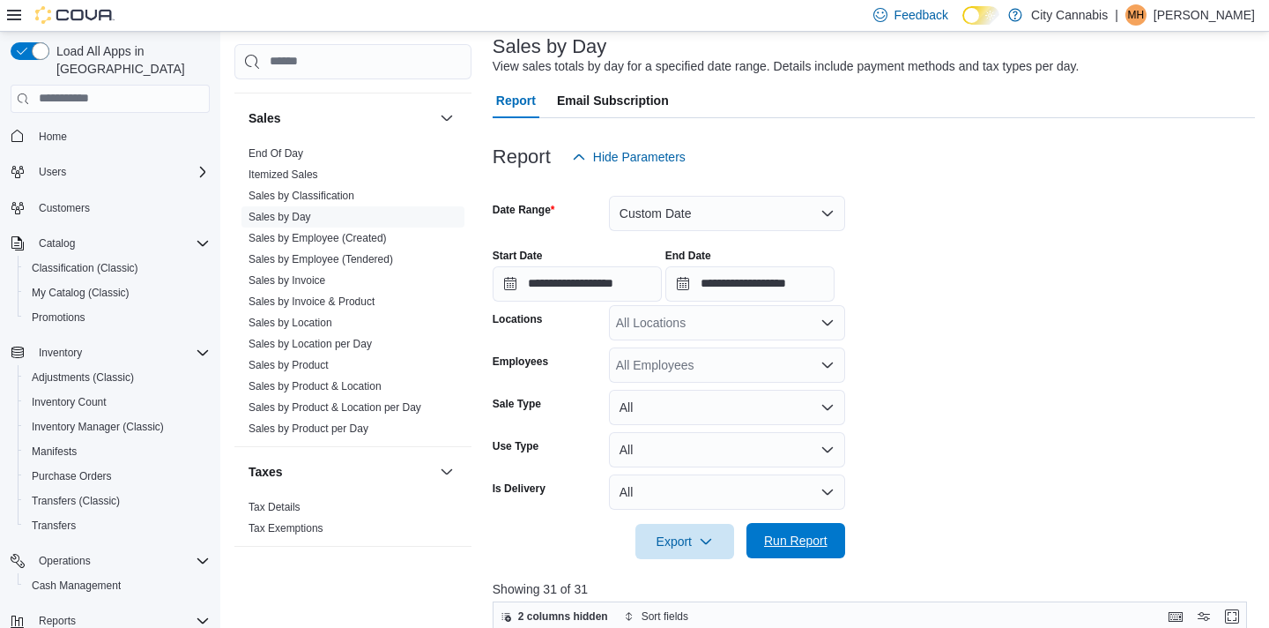
click at [798, 548] on span "Run Report" at bounding box center [795, 541] width 63 height 18
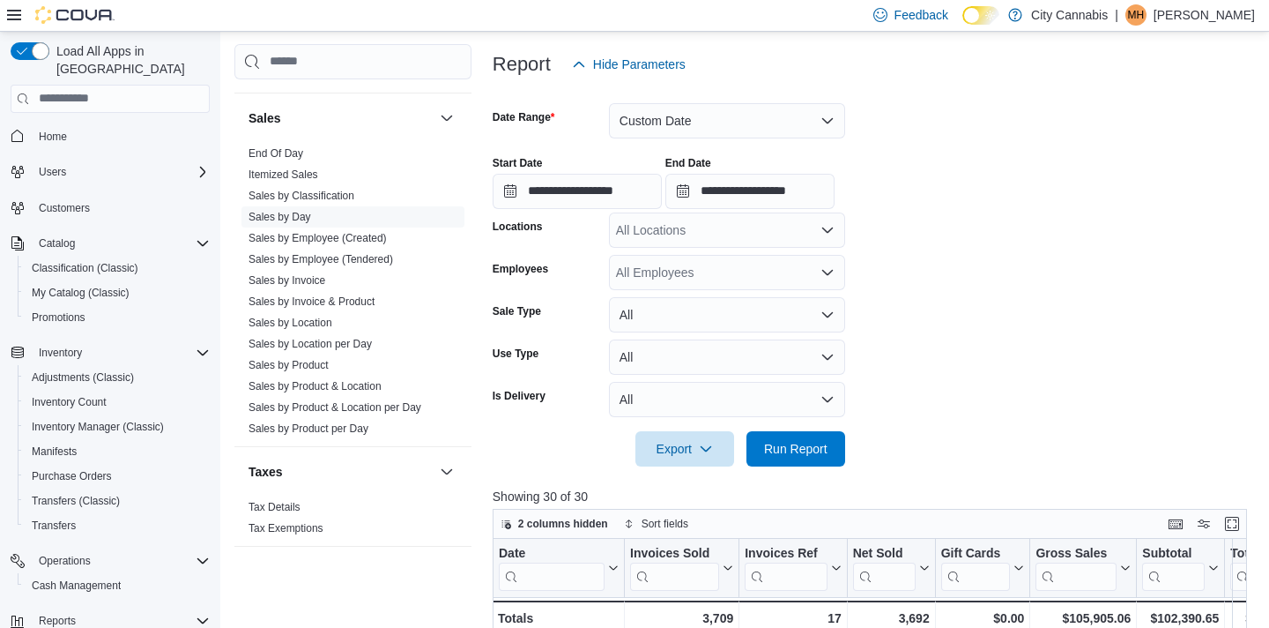
scroll to position [201, 0]
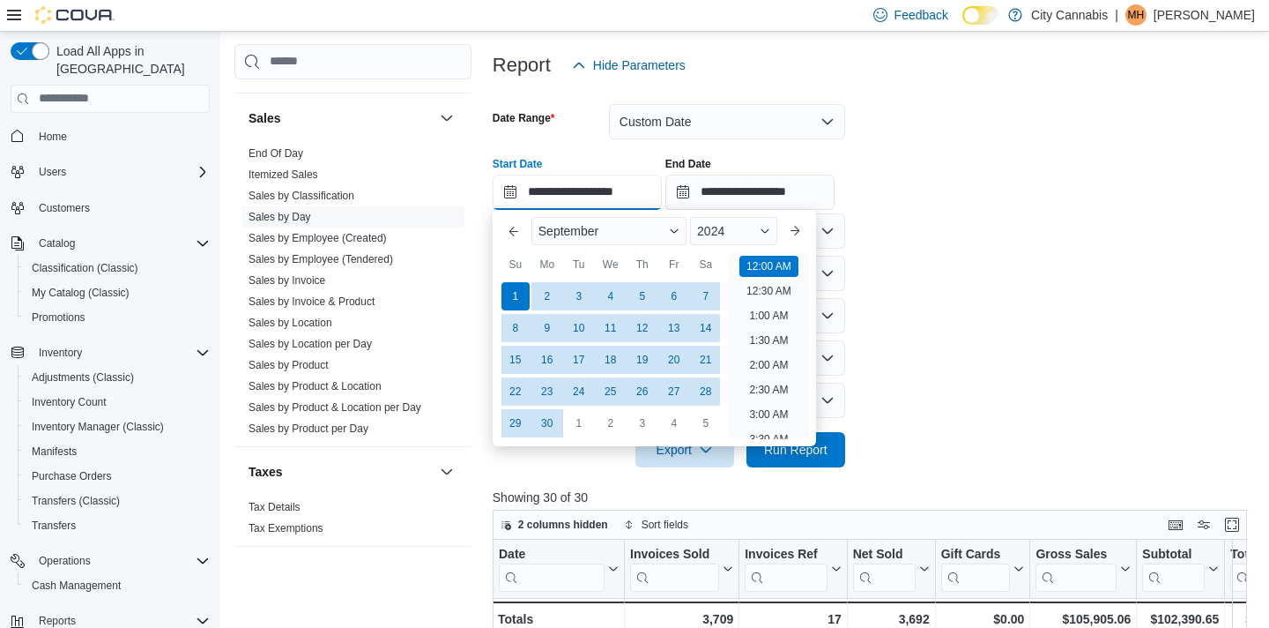
click at [597, 194] on input "**********" at bounding box center [577, 192] width 169 height 35
click at [506, 239] on button "Previous Month" at bounding box center [514, 231] width 28 height 28
type input "**********"
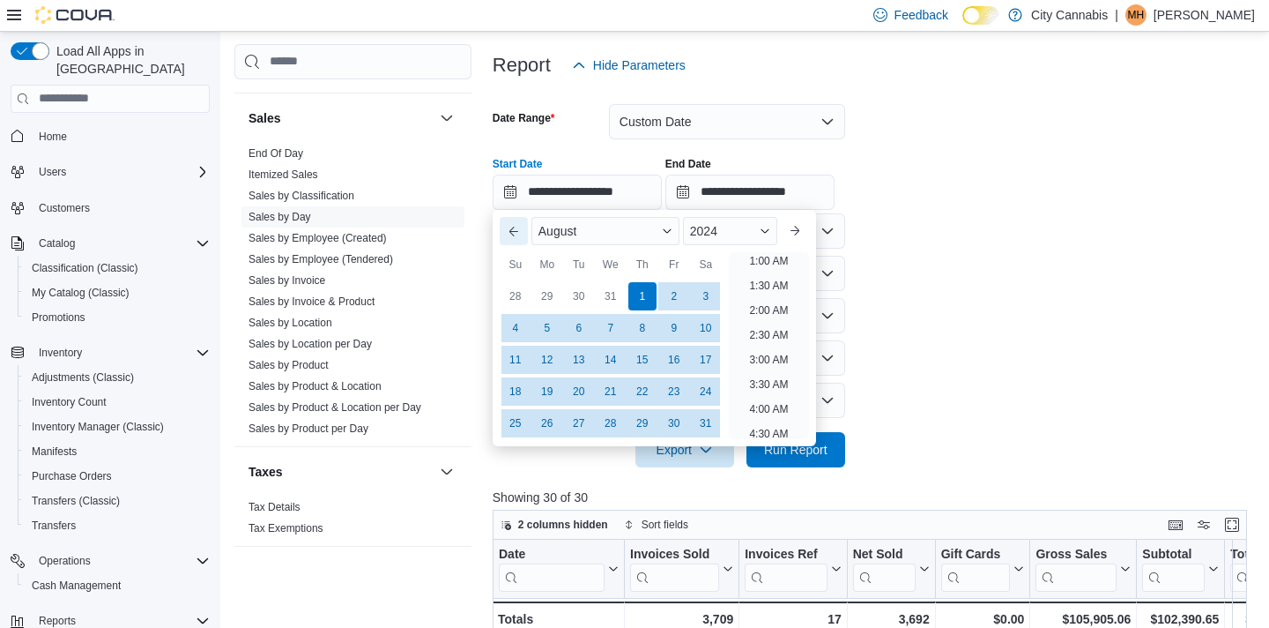
scroll to position [4, 0]
click at [641, 289] on div "1" at bounding box center [642, 295] width 31 height 31
click at [767, 184] on input "**********" at bounding box center [750, 192] width 169 height 35
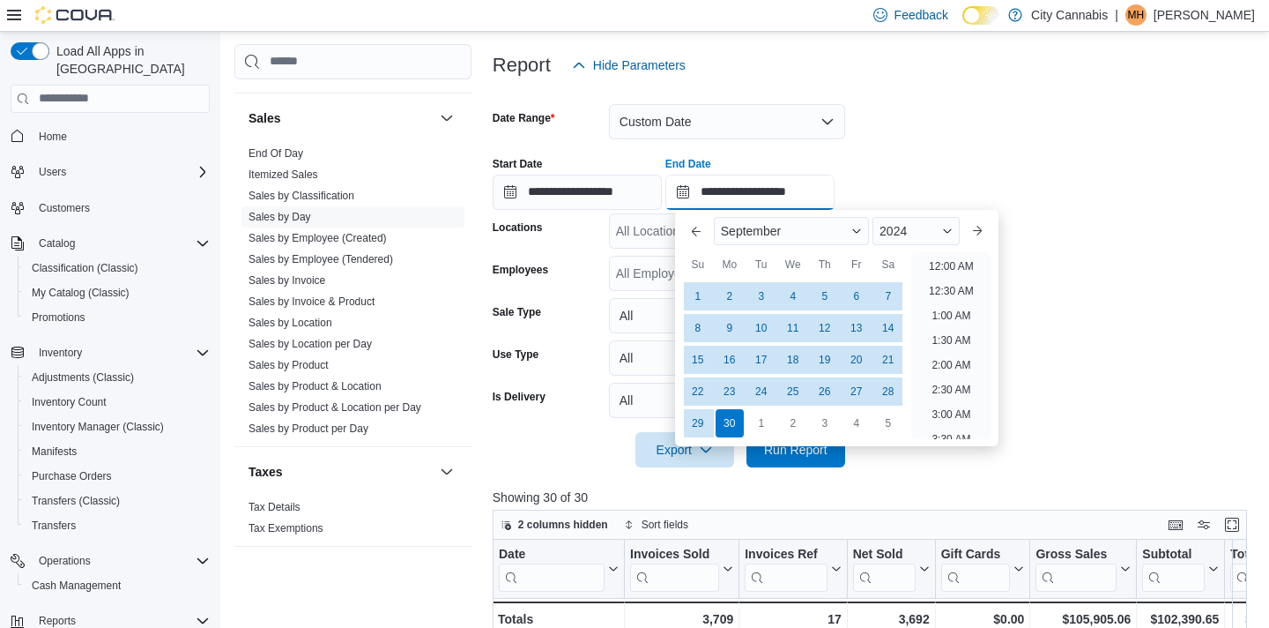
scroll to position [1001, 0]
click at [675, 234] on div "Previous Month Next month [DATE] [DATE] Su Mo Tu We Th Fr Sa 1 2 3 4 5 6 7 8 9 …" at bounding box center [837, 328] width 324 height 236
click at [697, 231] on button "Previous Month" at bounding box center [696, 231] width 28 height 28
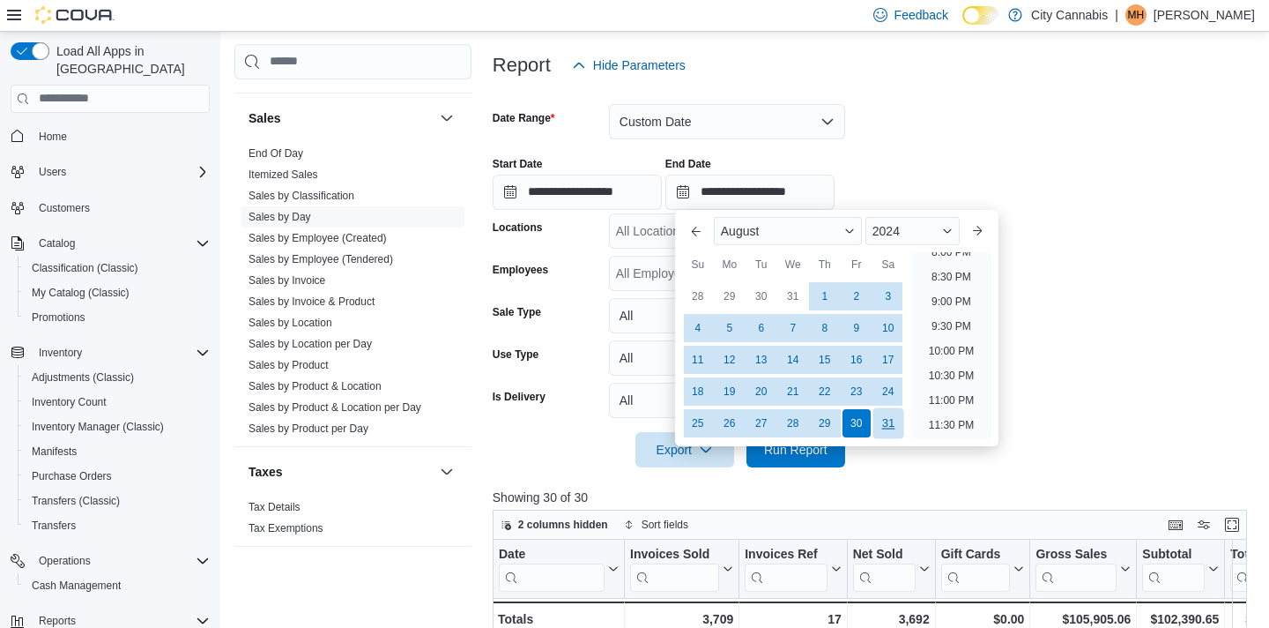
click at [879, 422] on div "31" at bounding box center [888, 422] width 31 height 31
type input "**********"
click at [795, 459] on span "Run Report" at bounding box center [796, 448] width 78 height 35
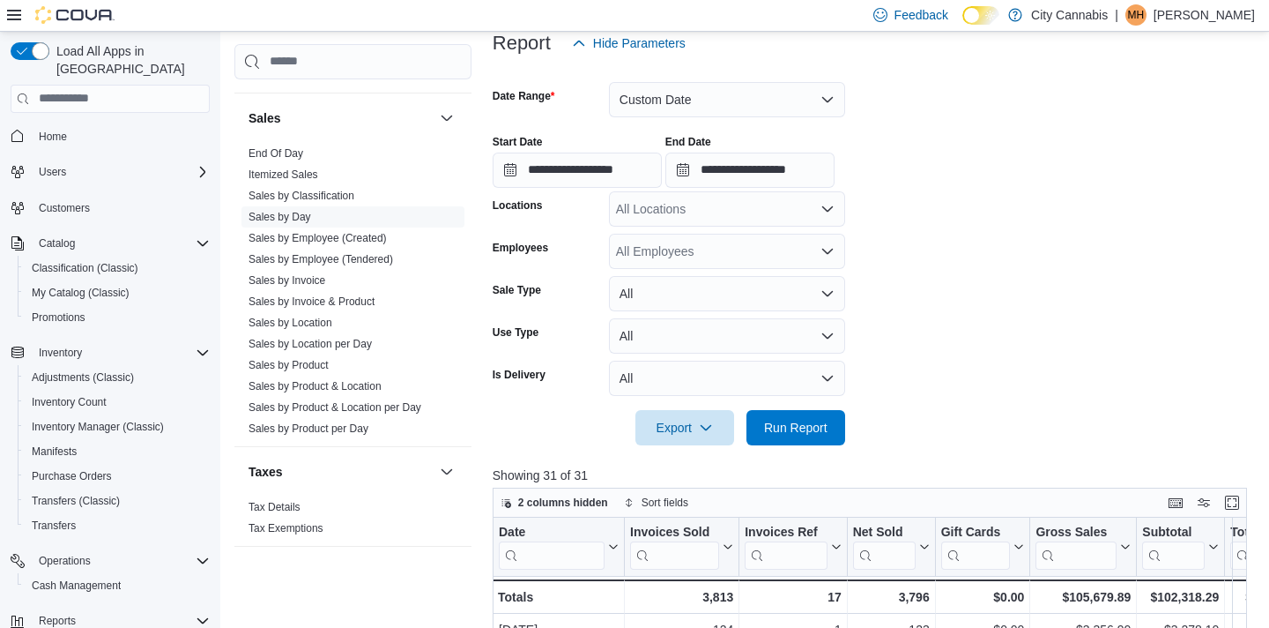
scroll to position [184, 0]
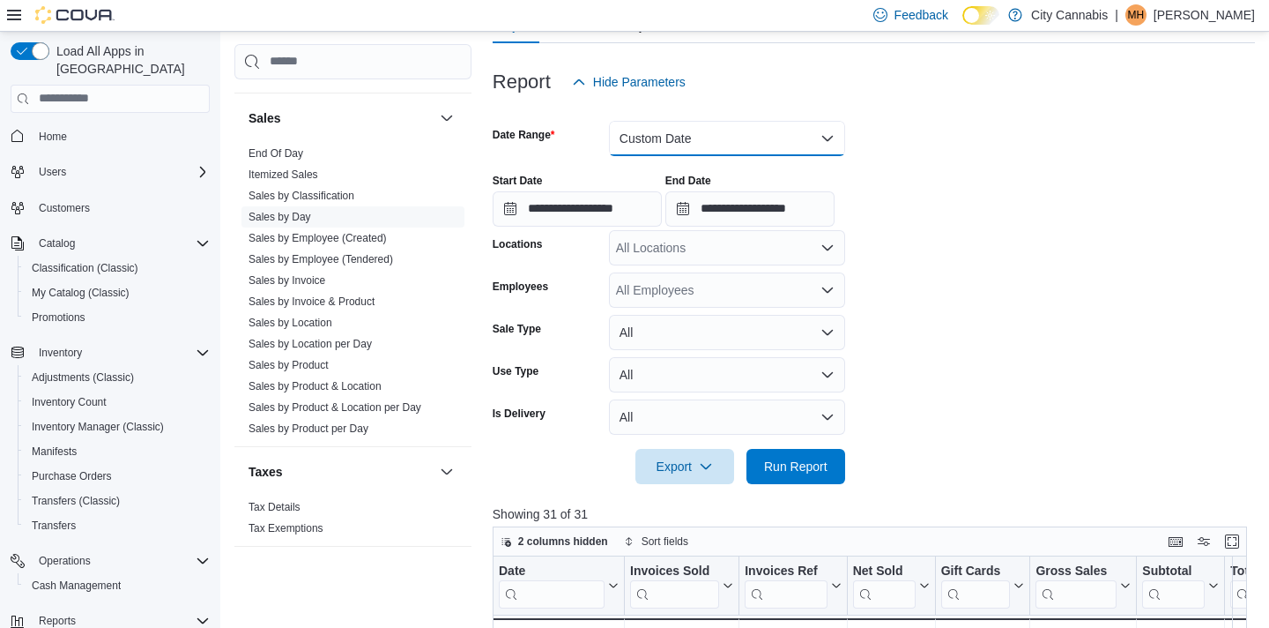
click at [649, 137] on button "Custom Date" at bounding box center [727, 138] width 236 height 35
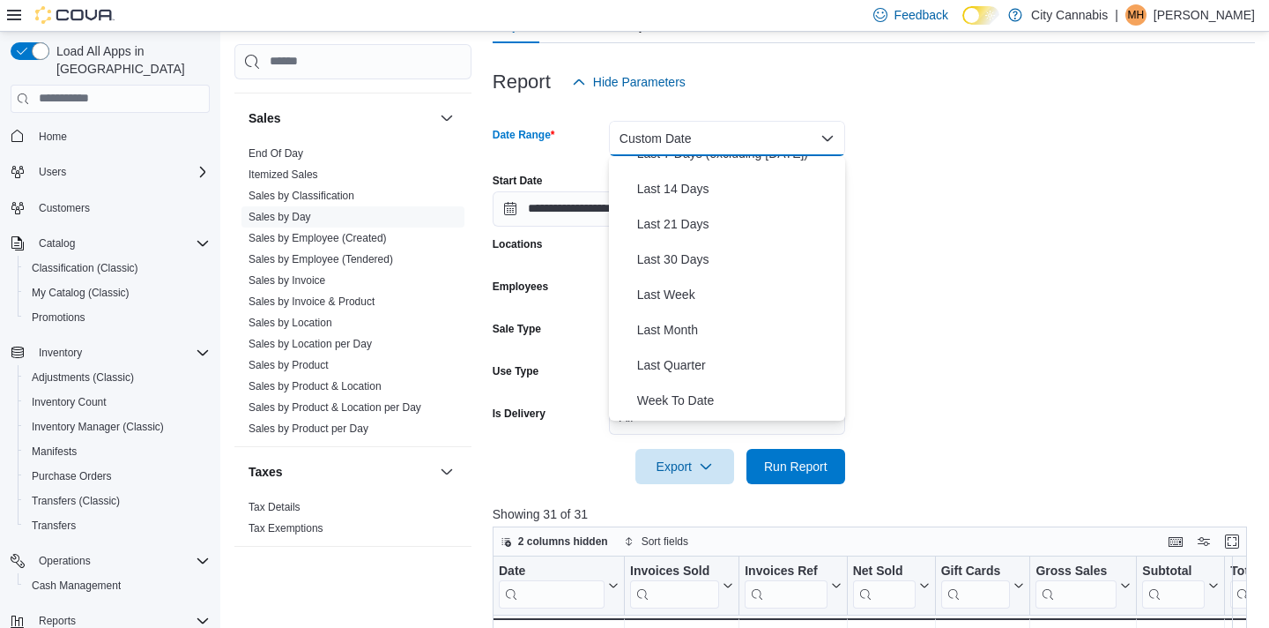
scroll to position [162, 0]
click at [686, 330] on span "Last Month" at bounding box center [737, 328] width 201 height 21
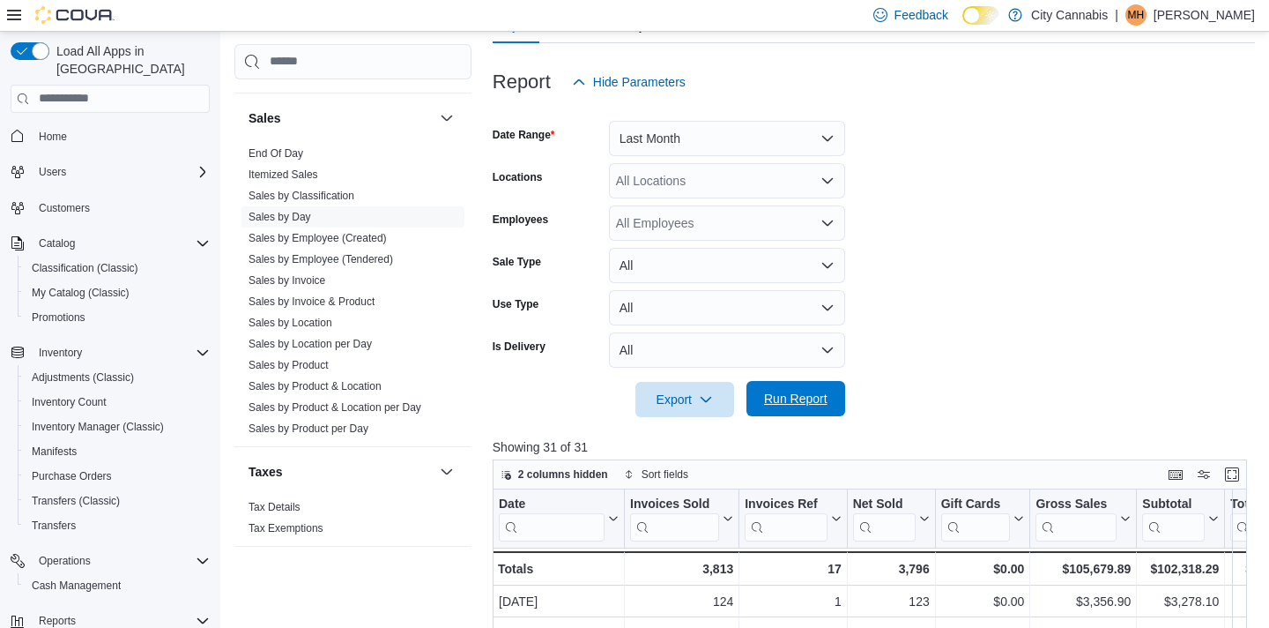
click at [785, 391] on span "Run Report" at bounding box center [795, 399] width 63 height 18
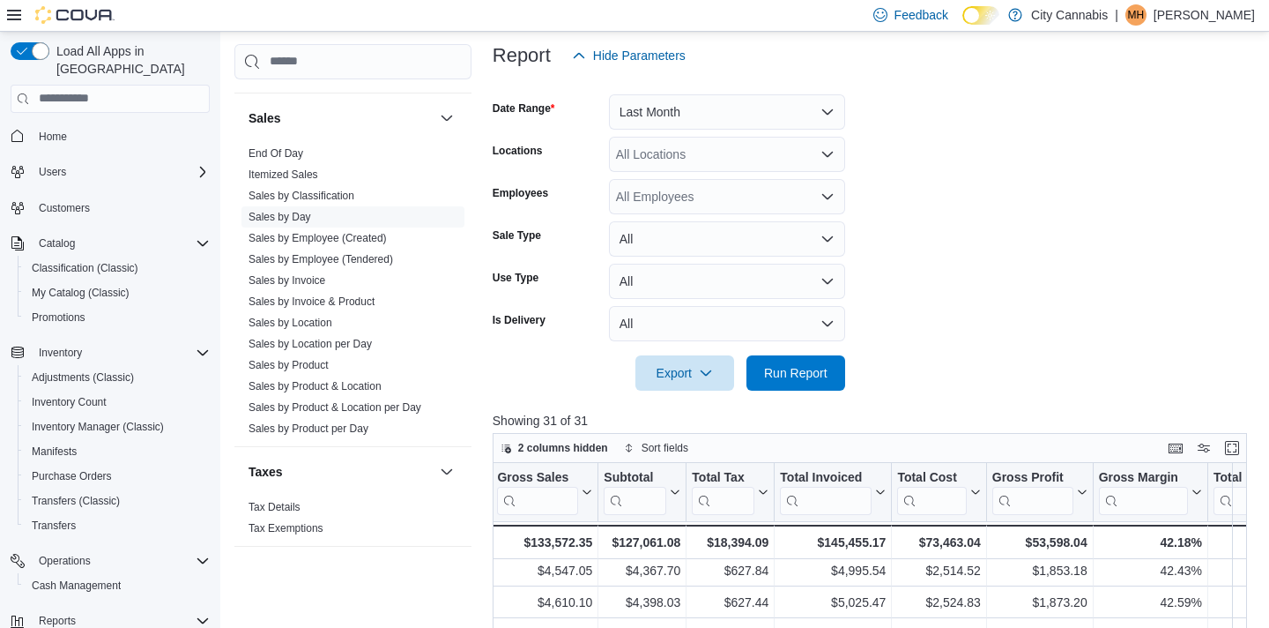
scroll to position [185, 0]
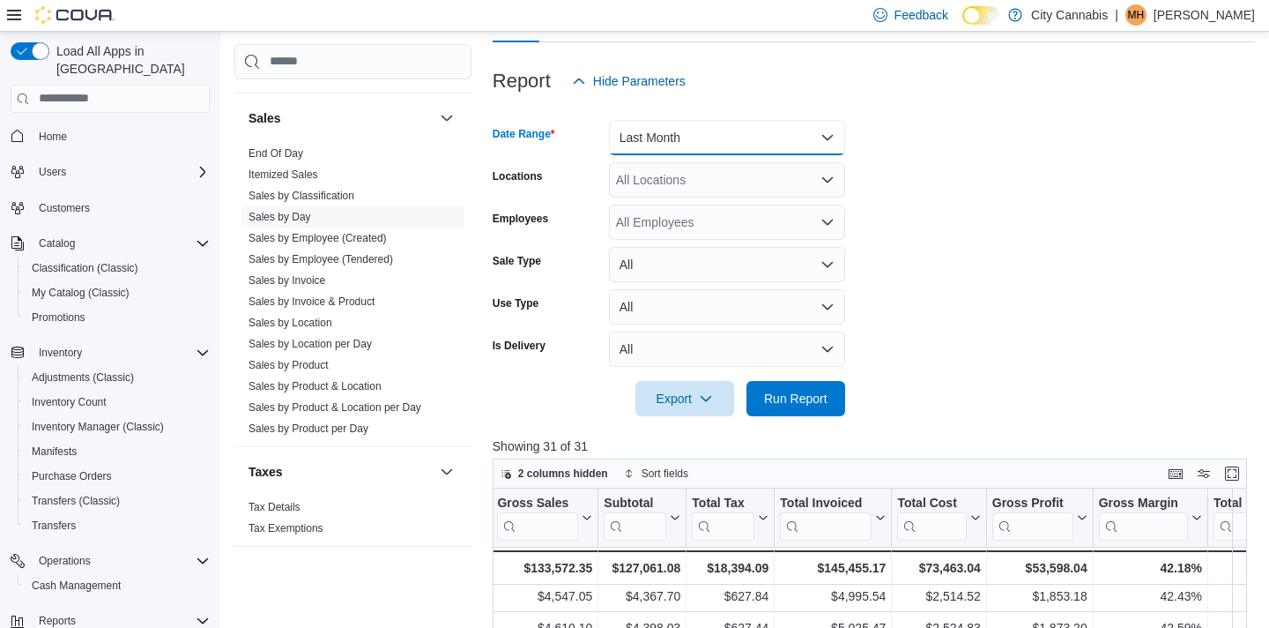
click at [758, 130] on button "Last Month" at bounding box center [727, 137] width 236 height 35
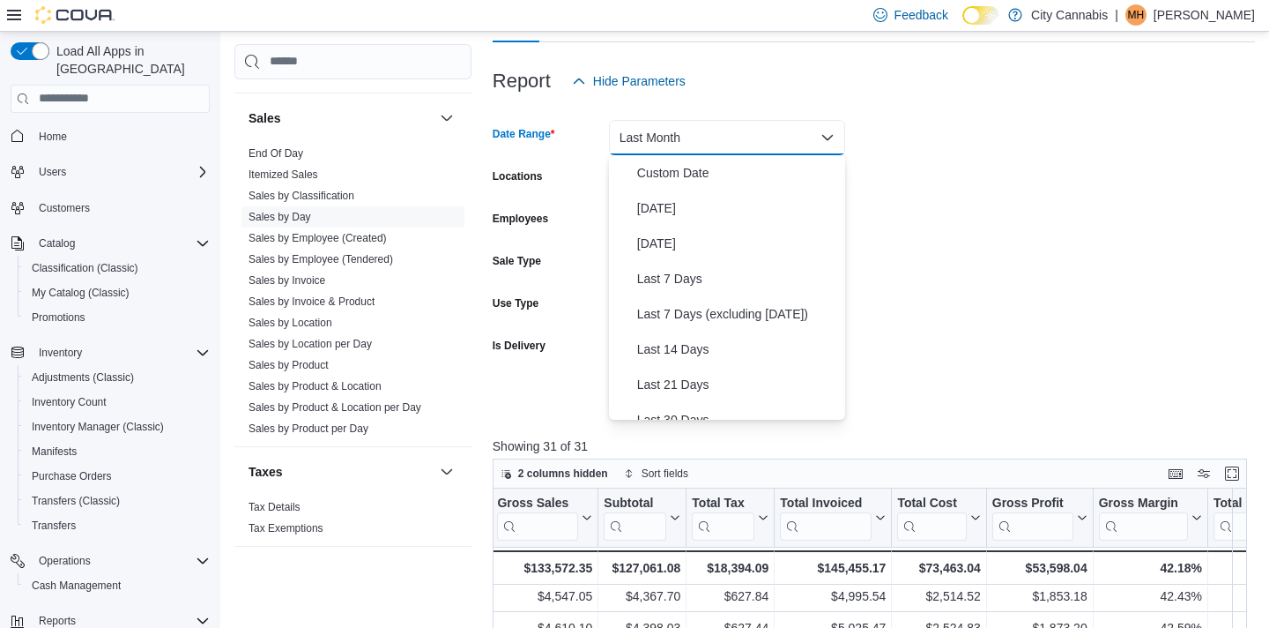
scroll to position [203, 0]
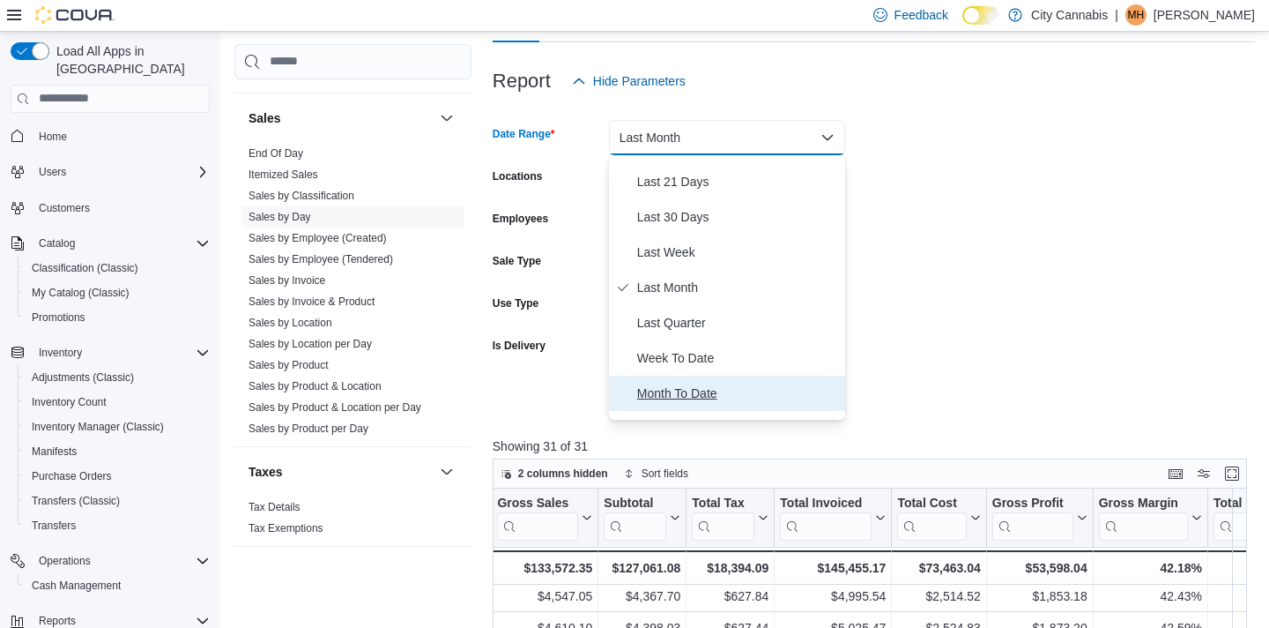
click at [710, 397] on span "Month To Date" at bounding box center [737, 393] width 201 height 21
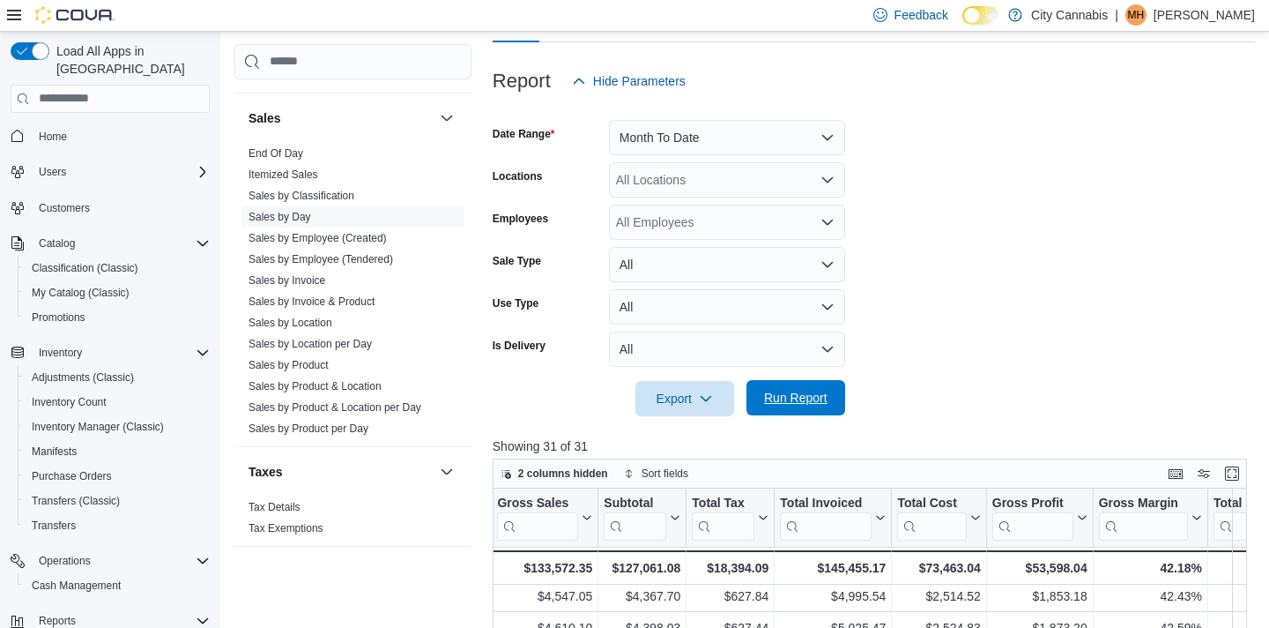
click at [822, 405] on span "Run Report" at bounding box center [795, 398] width 63 height 18
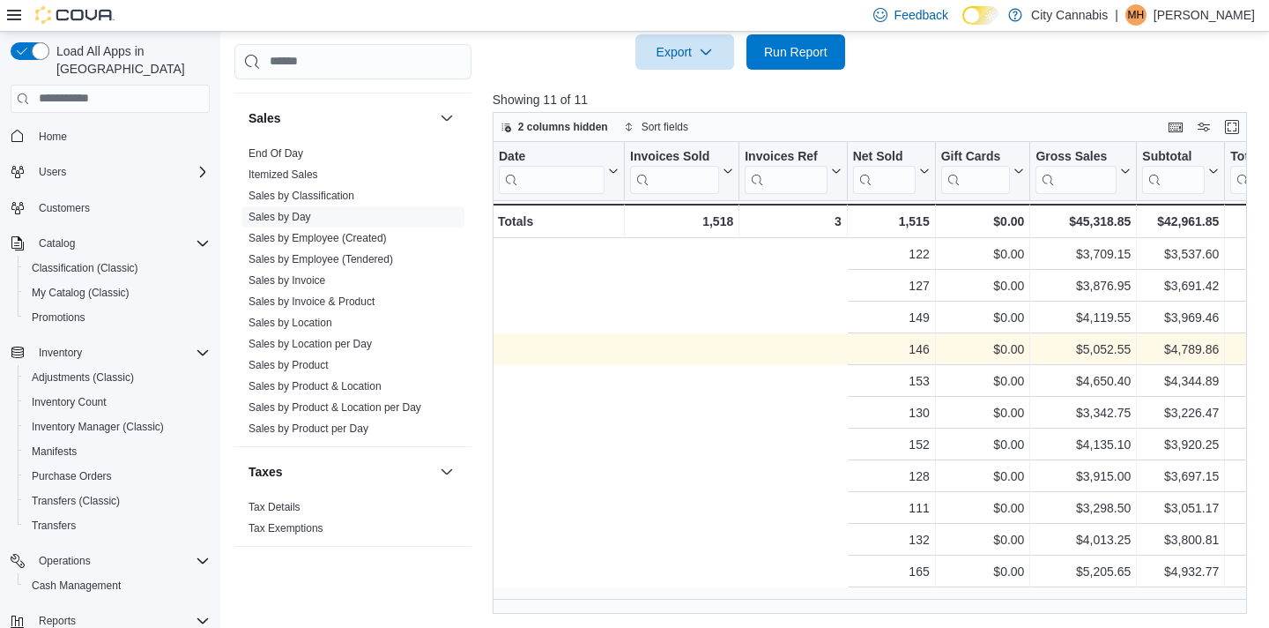
scroll to position [0, 477]
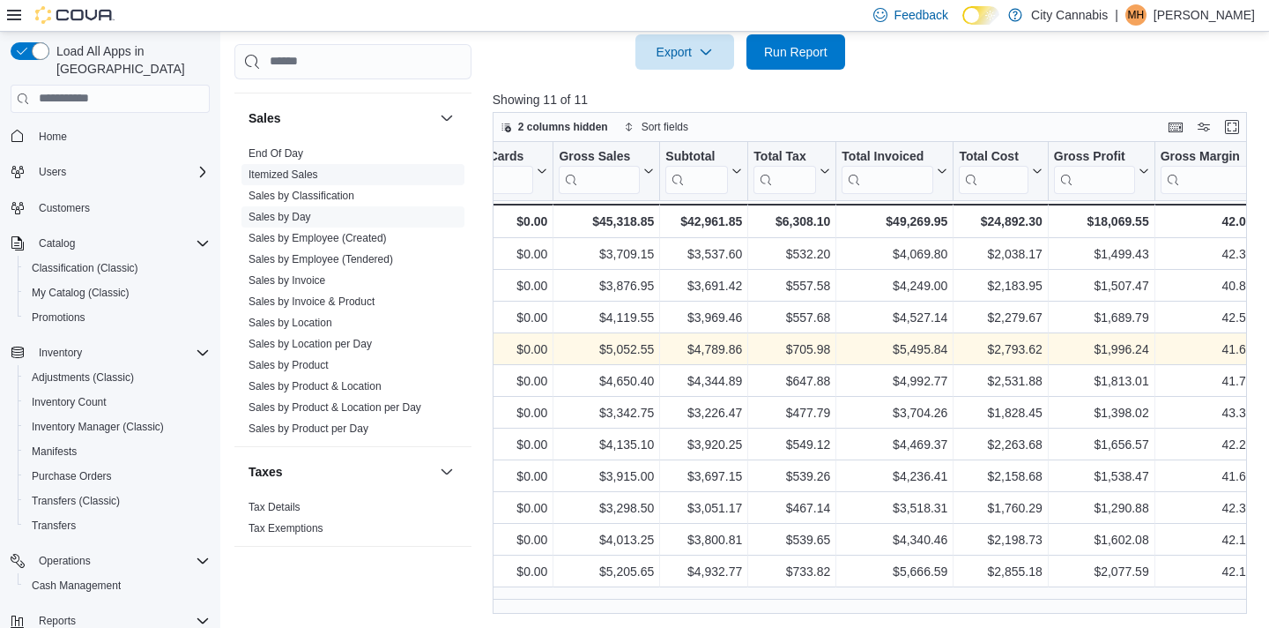
click at [276, 168] on link "Itemized Sales" at bounding box center [284, 174] width 70 height 12
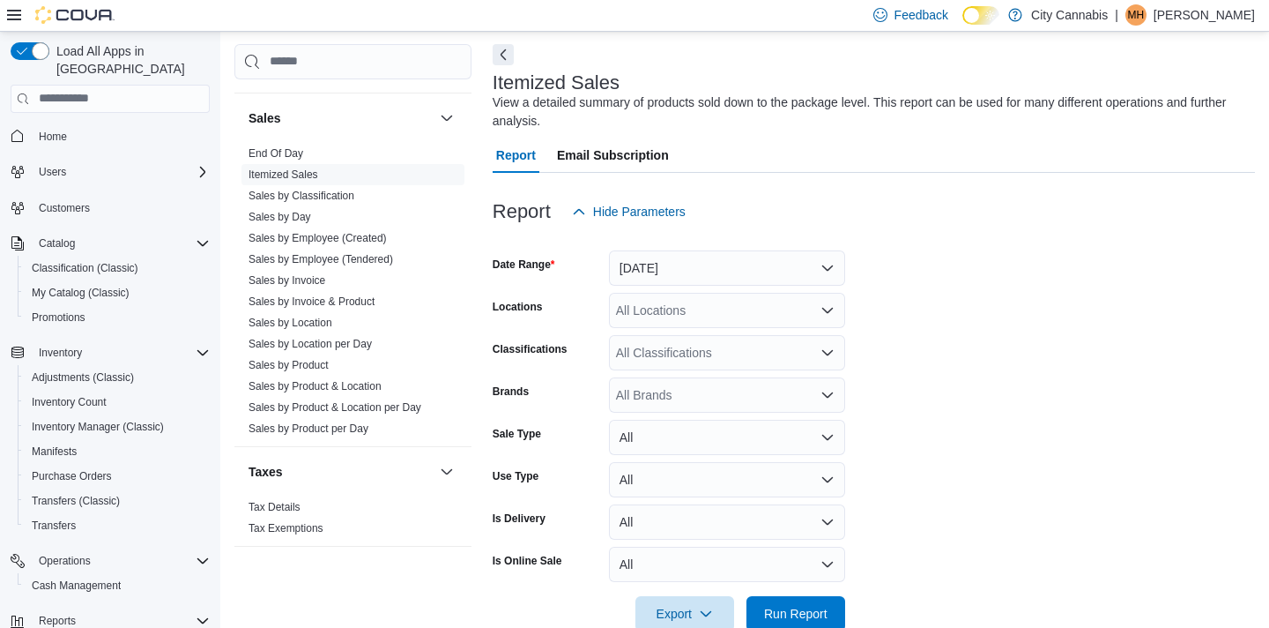
scroll to position [59, 0]
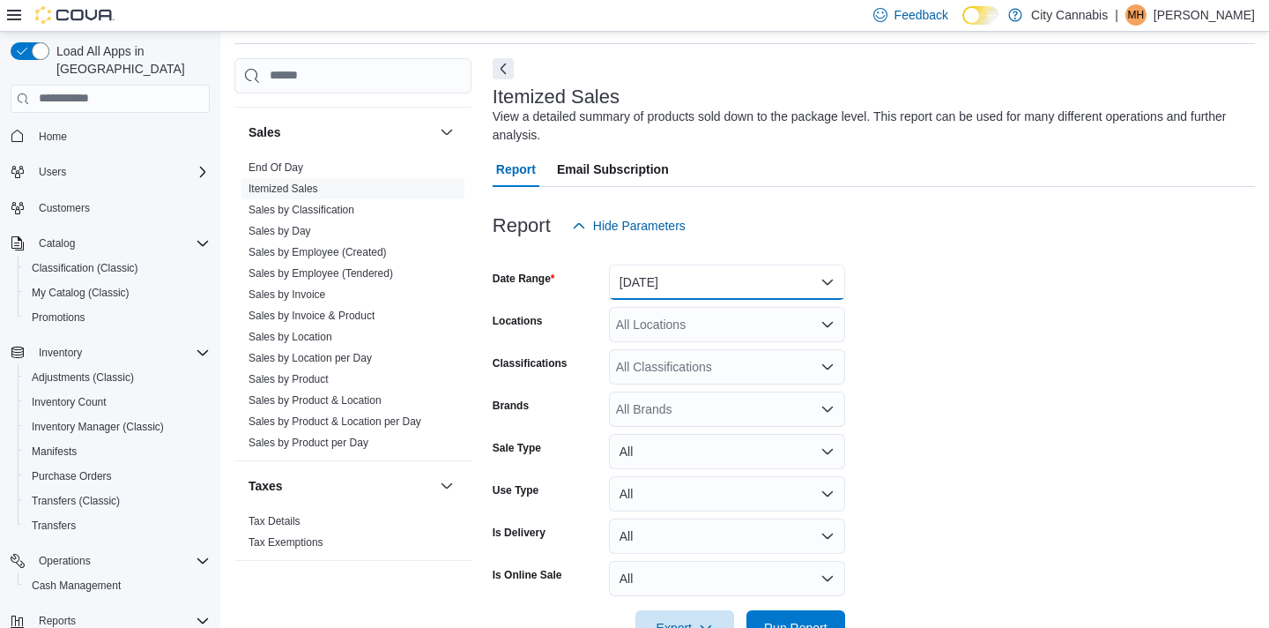
click at [665, 272] on button "[DATE]" at bounding box center [727, 281] width 236 height 35
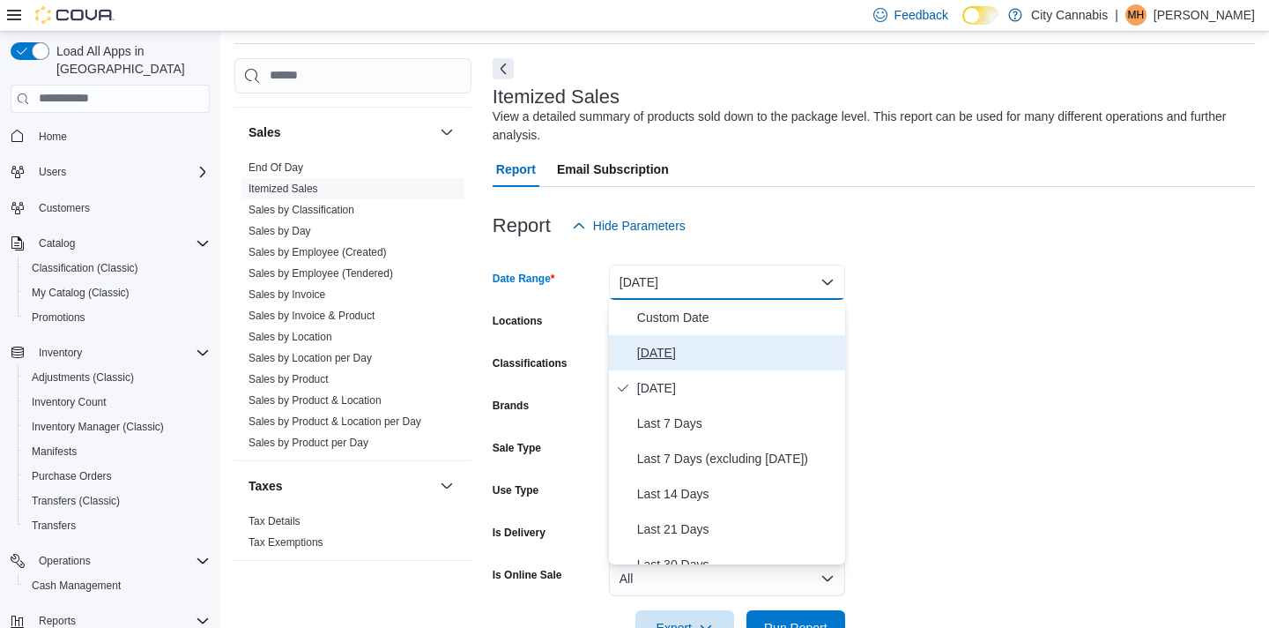
click at [668, 354] on span "[DATE]" at bounding box center [737, 352] width 201 height 21
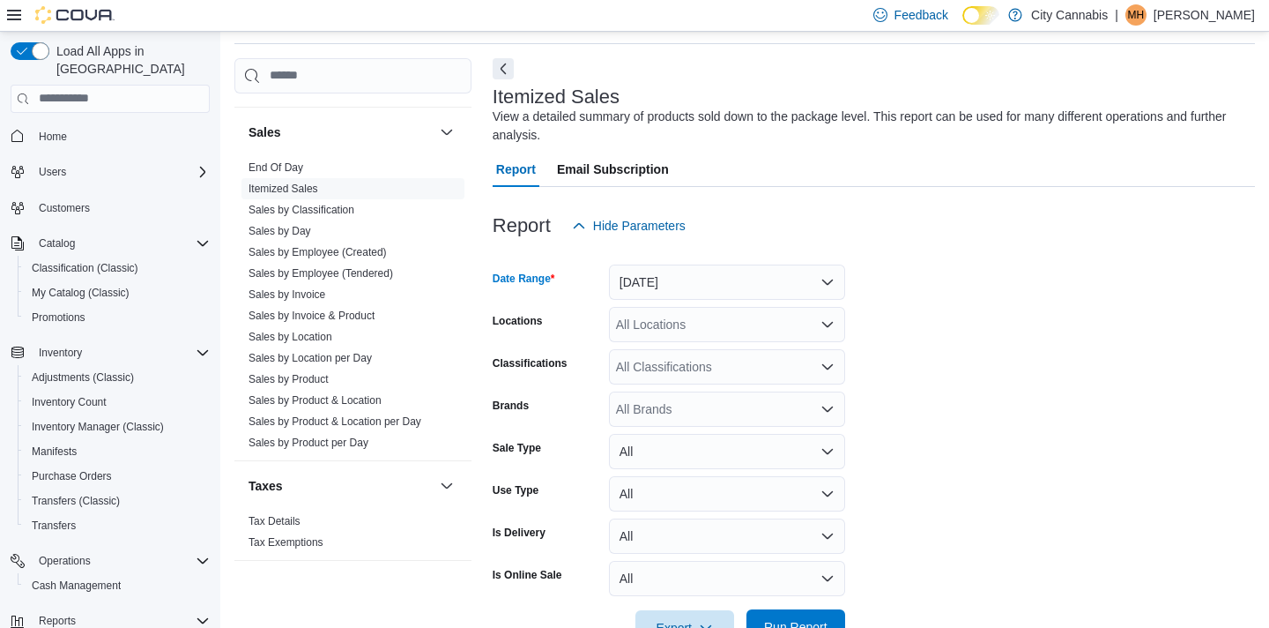
click at [814, 614] on span "Run Report" at bounding box center [796, 626] width 78 height 35
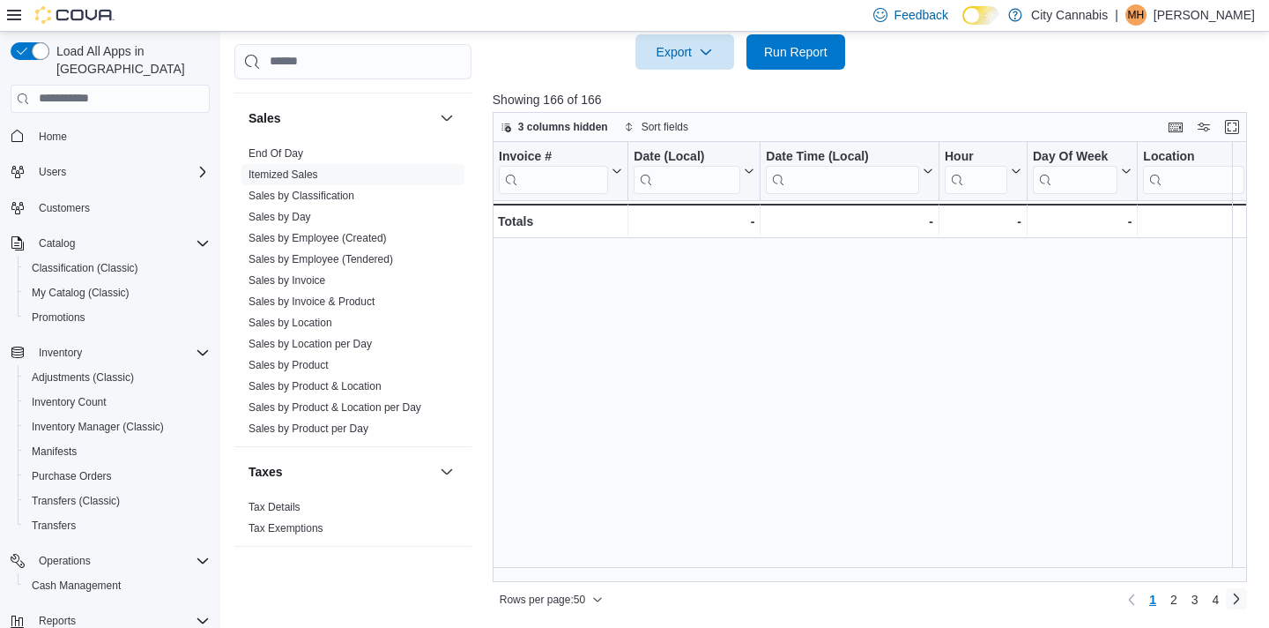
scroll to position [844, 0]
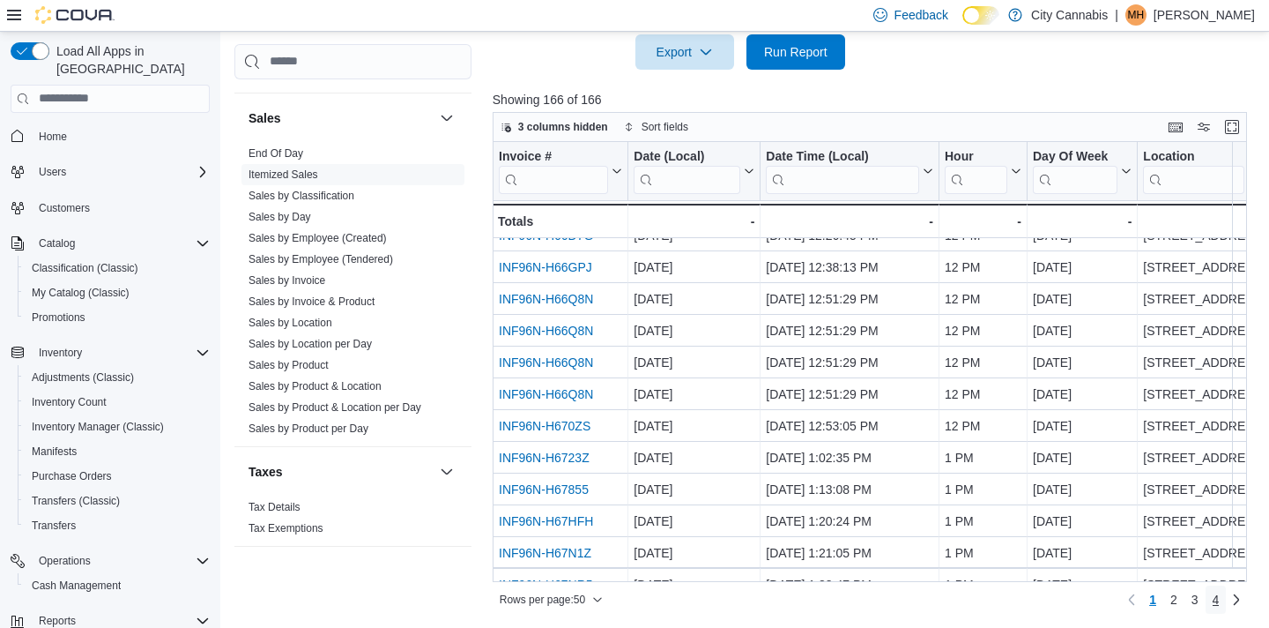
click at [1215, 603] on span "4" at bounding box center [1216, 600] width 7 height 18
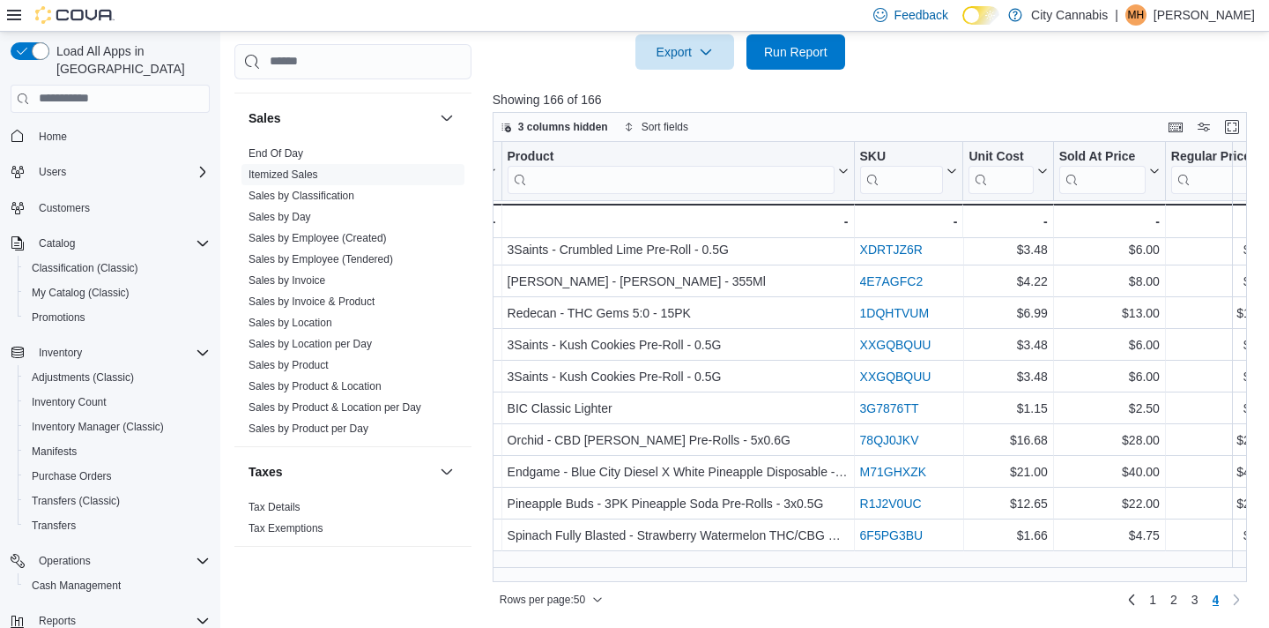
scroll to position [0, 2318]
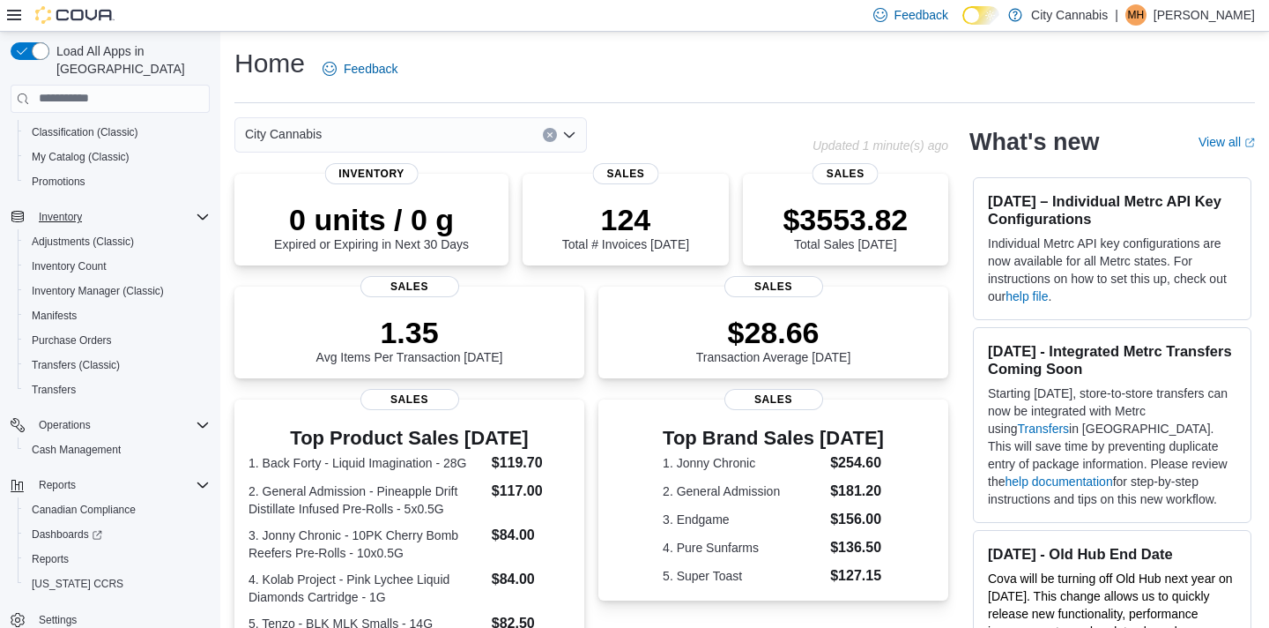
scroll to position [139, 0]
click at [76, 545] on link "Reports" at bounding box center [50, 555] width 51 height 21
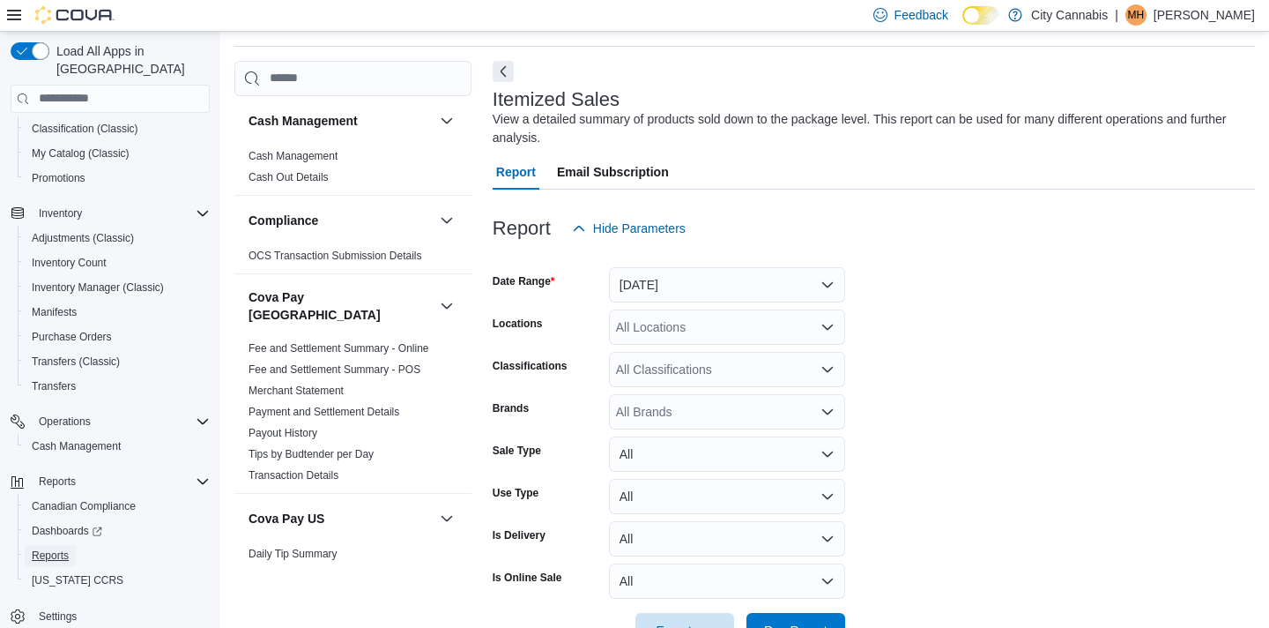
scroll to position [59, 0]
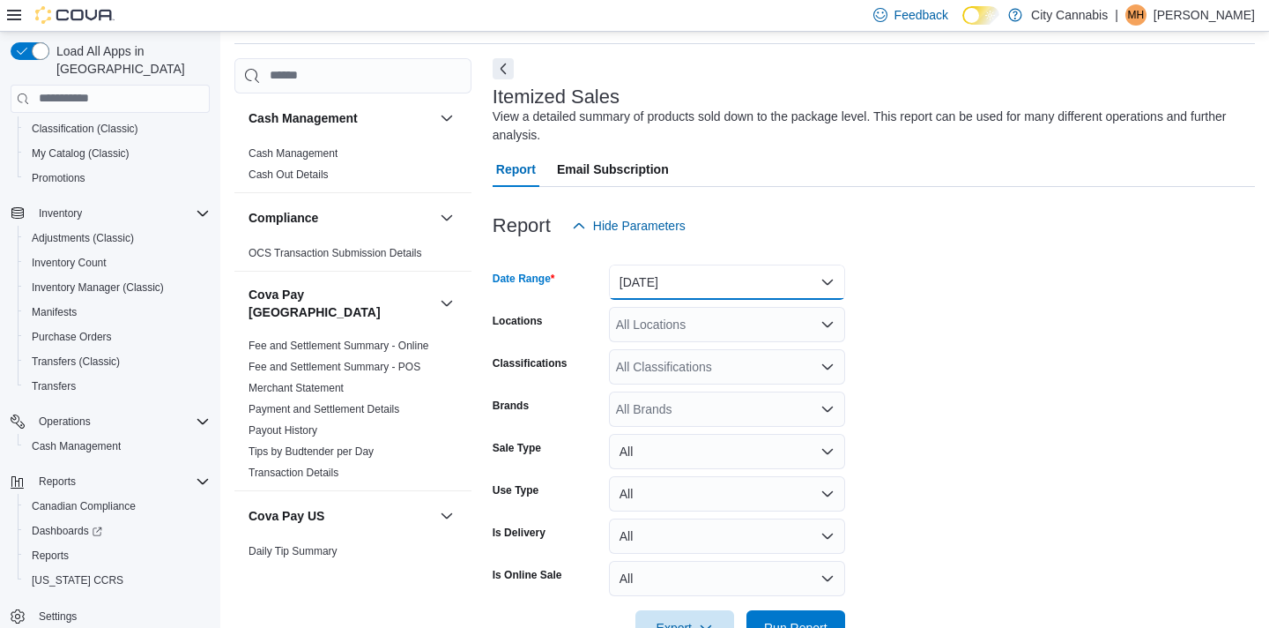
click at [688, 281] on button "[DATE]" at bounding box center [727, 281] width 236 height 35
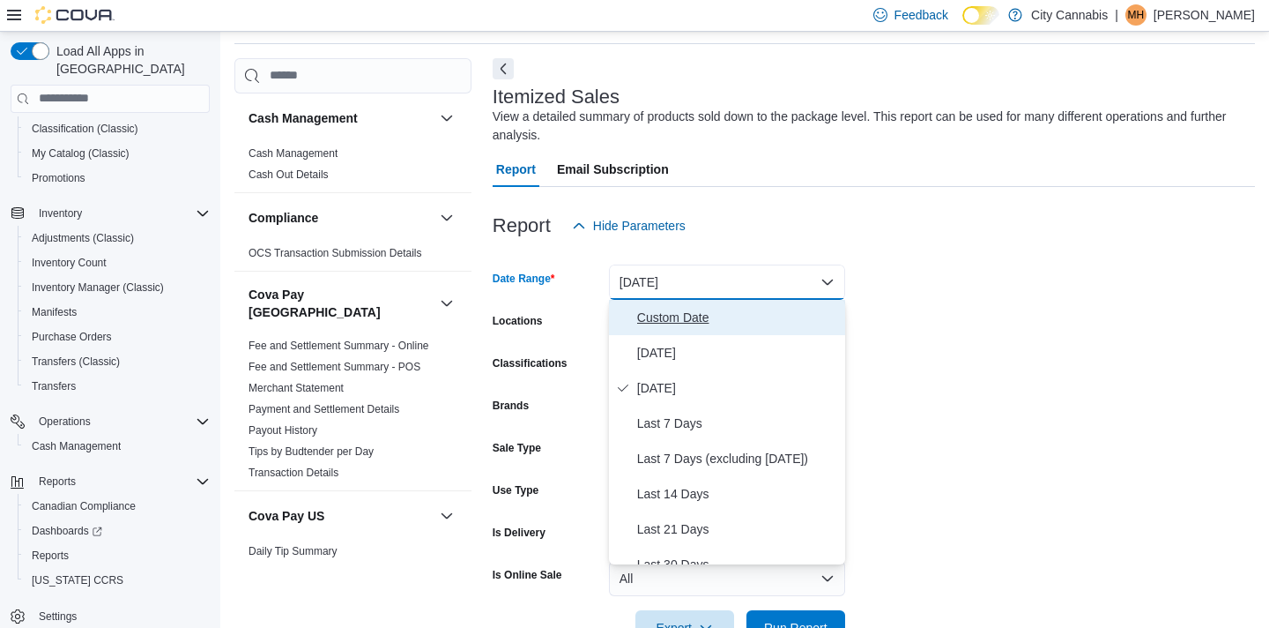
click at [695, 333] on button "Custom Date" at bounding box center [727, 317] width 236 height 35
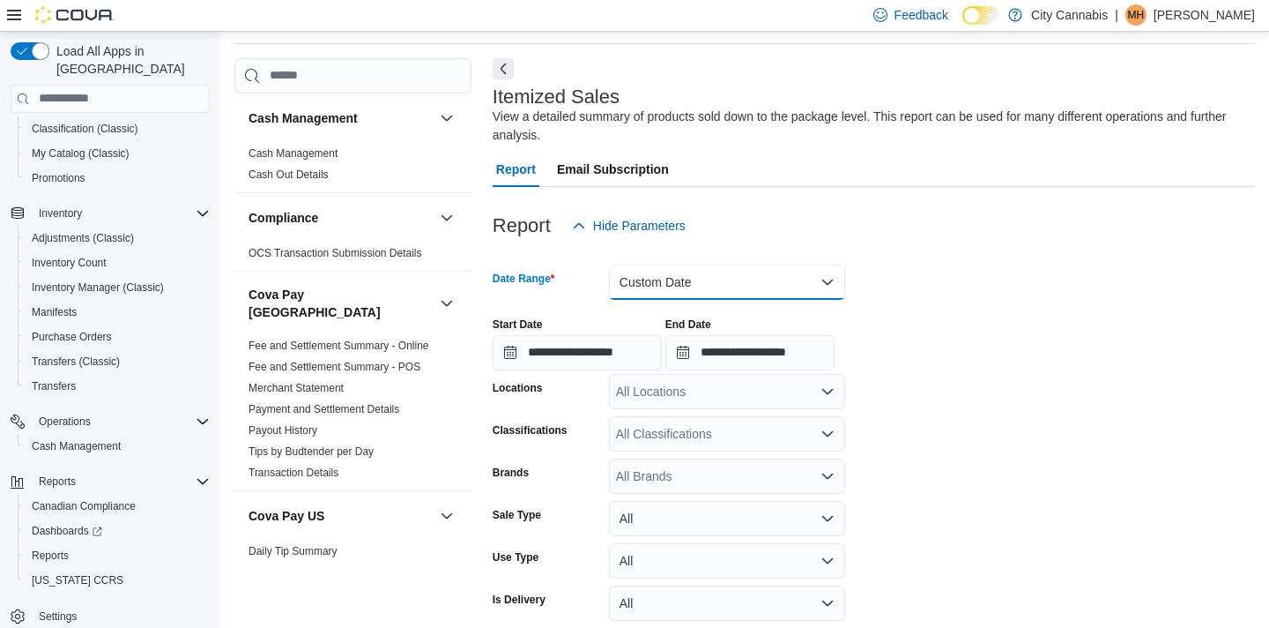
click at [718, 284] on button "Custom Date" at bounding box center [727, 281] width 236 height 35
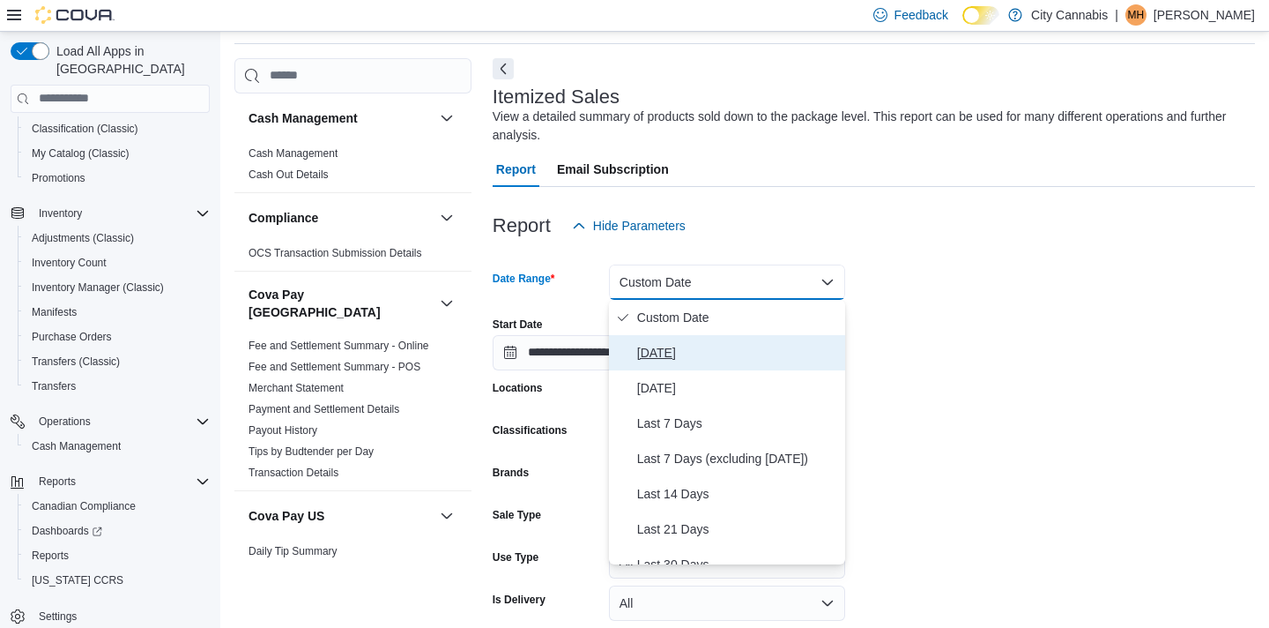
click at [705, 366] on button "[DATE]" at bounding box center [727, 352] width 236 height 35
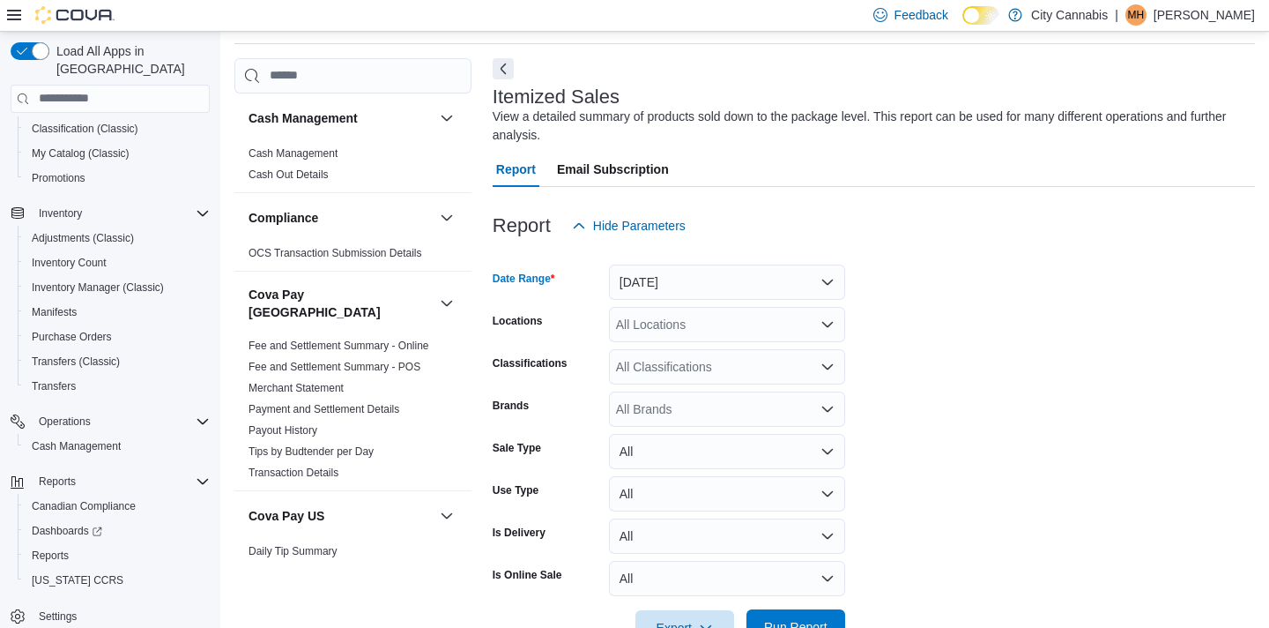
click at [799, 613] on span "Run Report" at bounding box center [796, 626] width 78 height 35
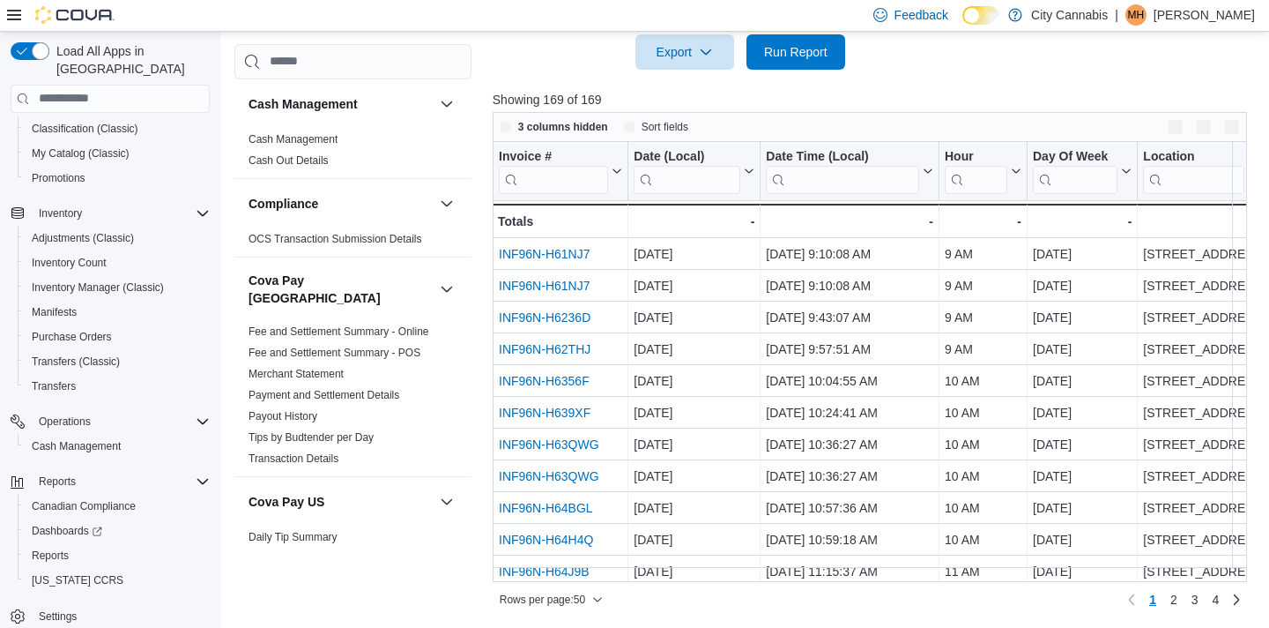
scroll to position [635, 0]
click at [1213, 599] on span "4" at bounding box center [1216, 600] width 7 height 18
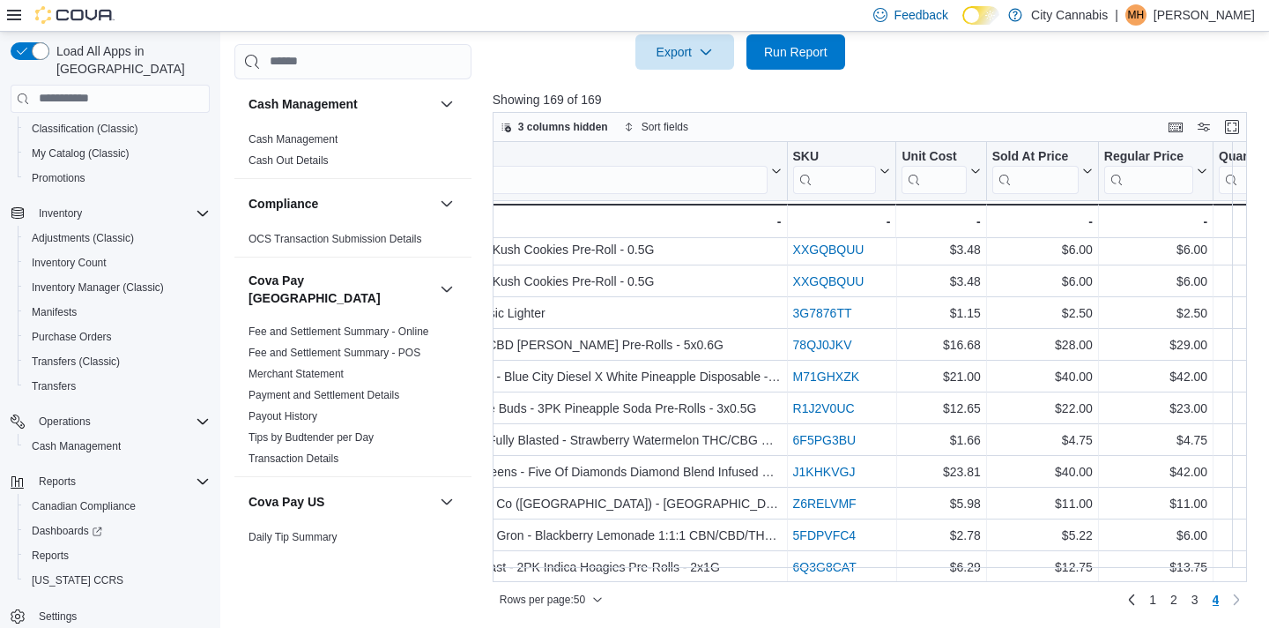
scroll to position [272, 2380]
